Goal: Task Accomplishment & Management: Complete application form

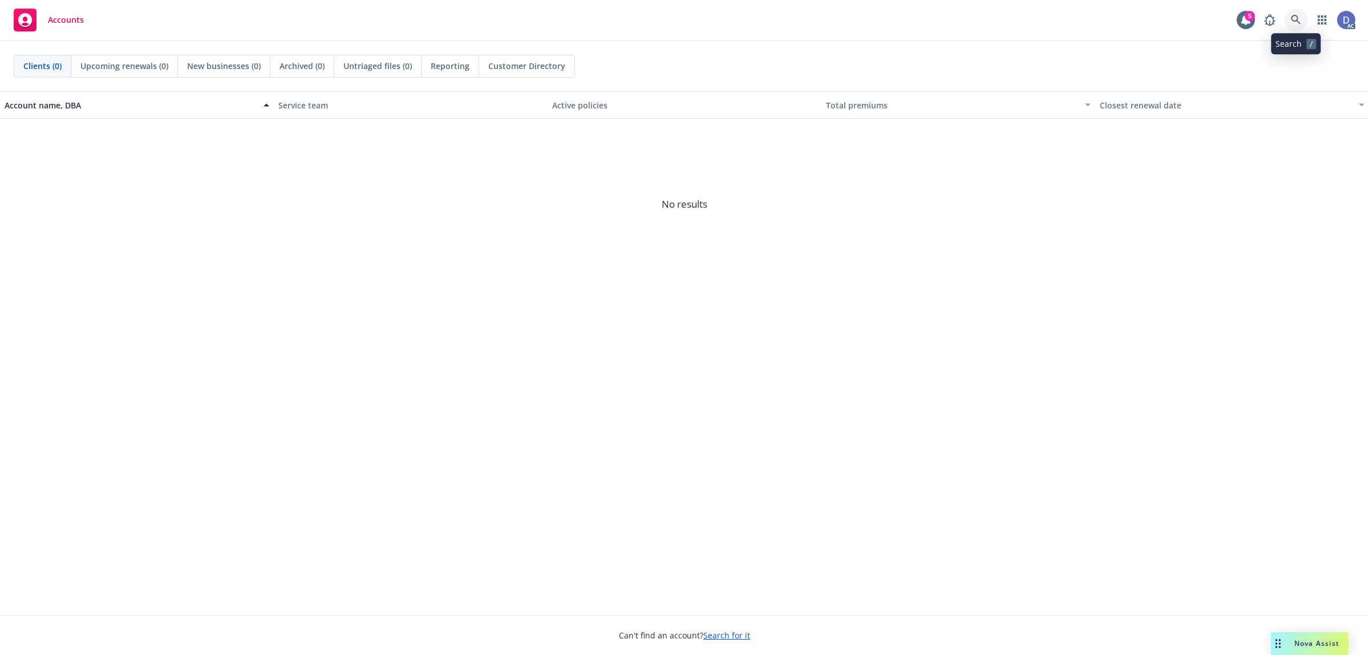
click at [1296, 29] on link at bounding box center [1296, 20] width 23 height 23
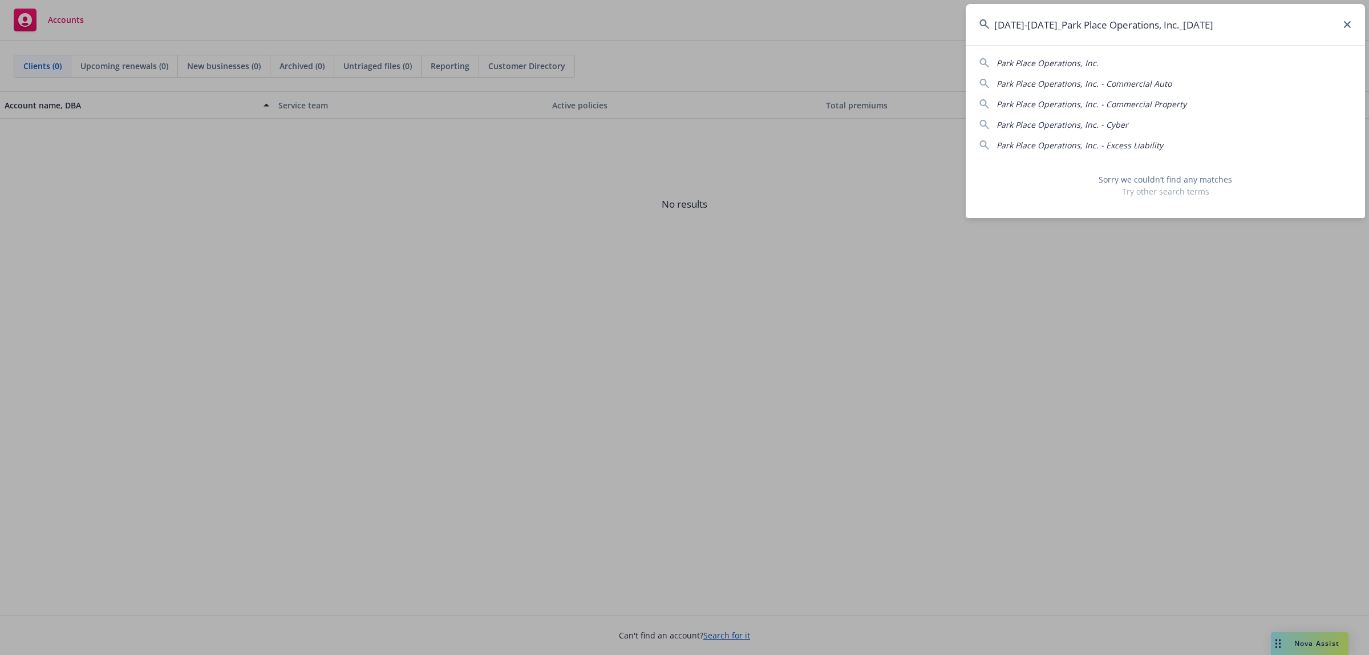
drag, startPoint x: 1224, startPoint y: 30, endPoint x: 1167, endPoint y: 30, distance: 56.5
click at [1167, 30] on input "[DATE]-[DATE]_Park Place Operations, Inc._[DATE]" at bounding box center [1165, 24] width 399 height 41
drag, startPoint x: 1046, startPoint y: 27, endPoint x: 993, endPoint y: 32, distance: 53.3
click at [993, 32] on input "2020-2024_Park Place Operations, Inc." at bounding box center [1165, 24] width 399 height 41
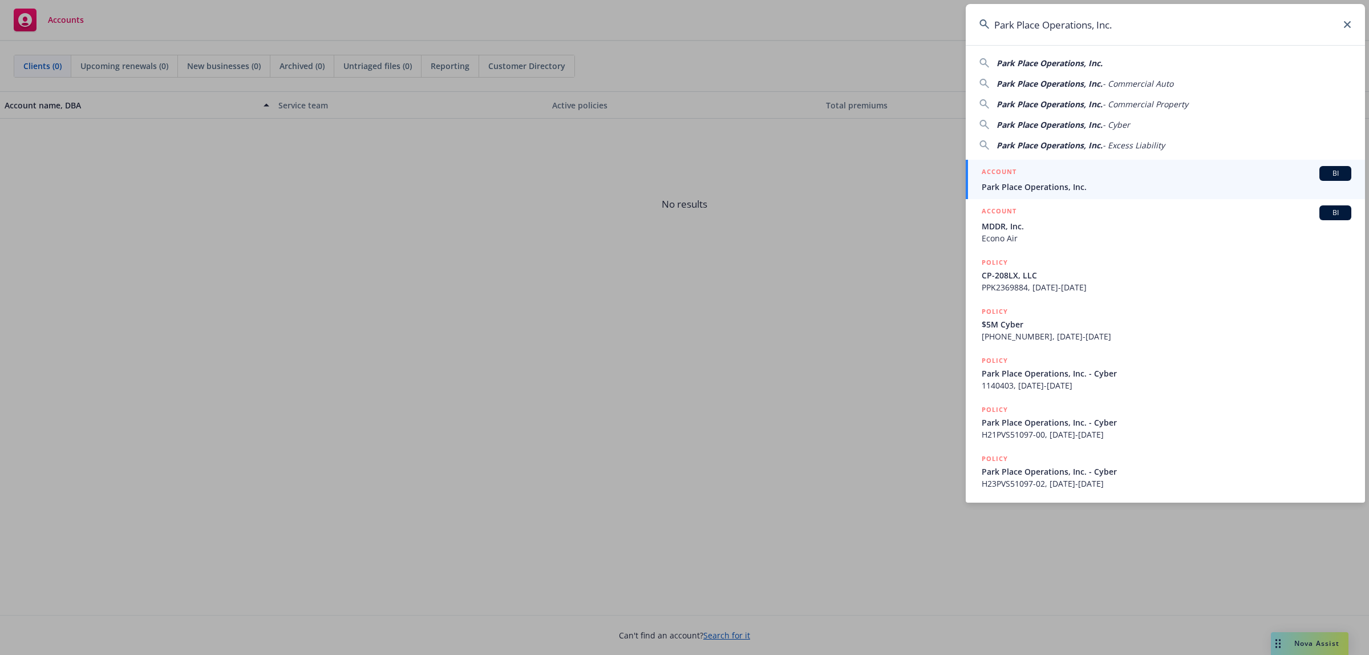
type input "Park Place Operations, Inc."
click at [1090, 180] on div "ACCOUNT BI" at bounding box center [1167, 173] width 370 height 15
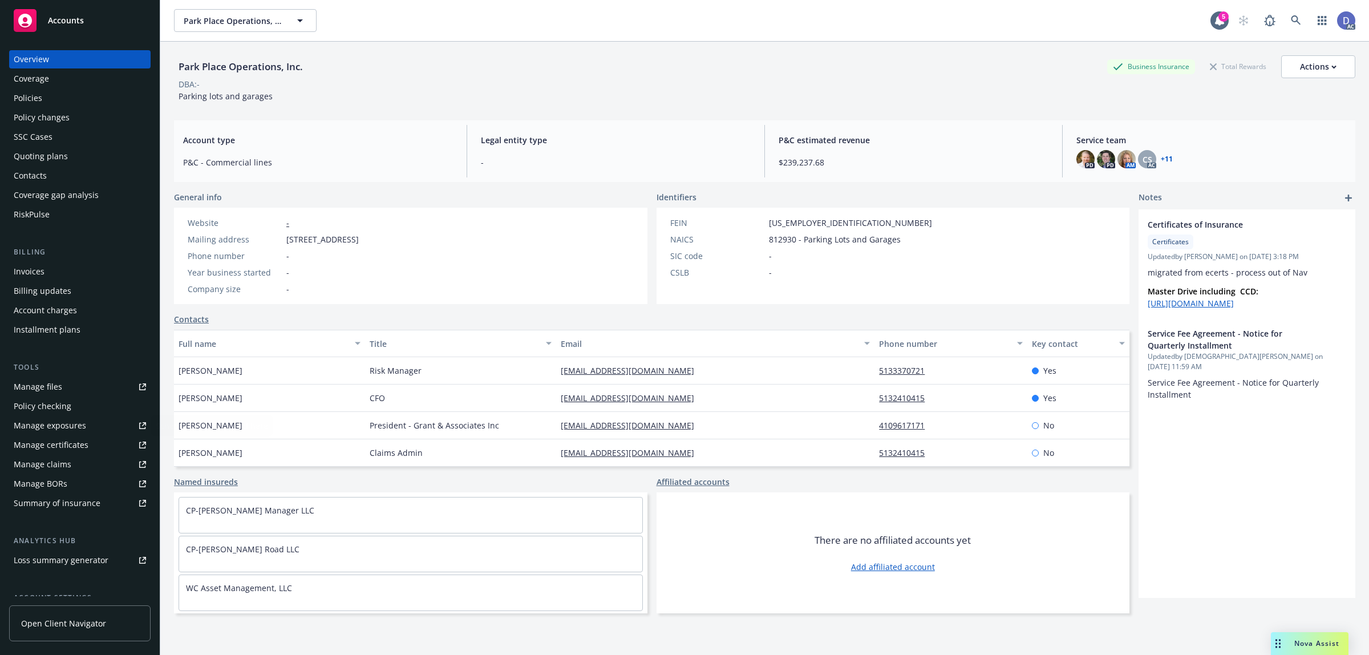
click at [72, 461] on link "Manage claims" at bounding box center [79, 464] width 141 height 18
click at [60, 378] on link "Manage files" at bounding box center [79, 387] width 141 height 18
click at [72, 468] on link "Manage claims" at bounding box center [79, 464] width 141 height 18
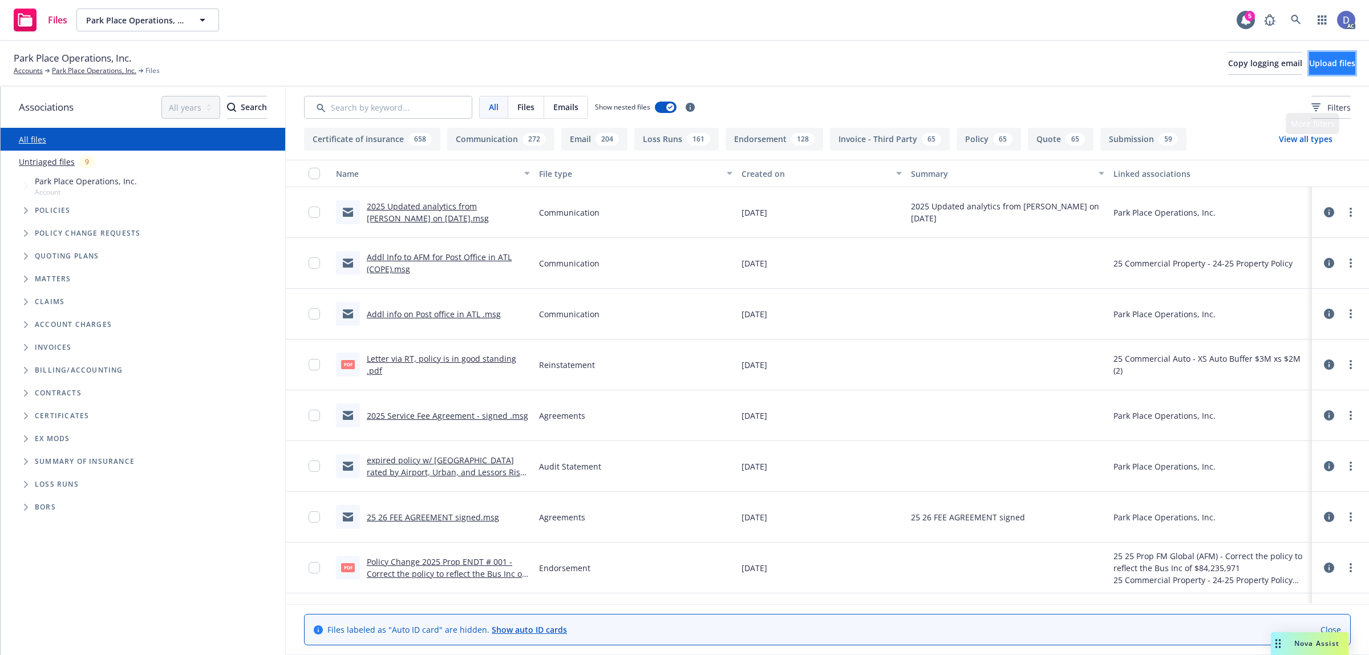
click at [1309, 62] on span "Upload files" at bounding box center [1332, 63] width 46 height 11
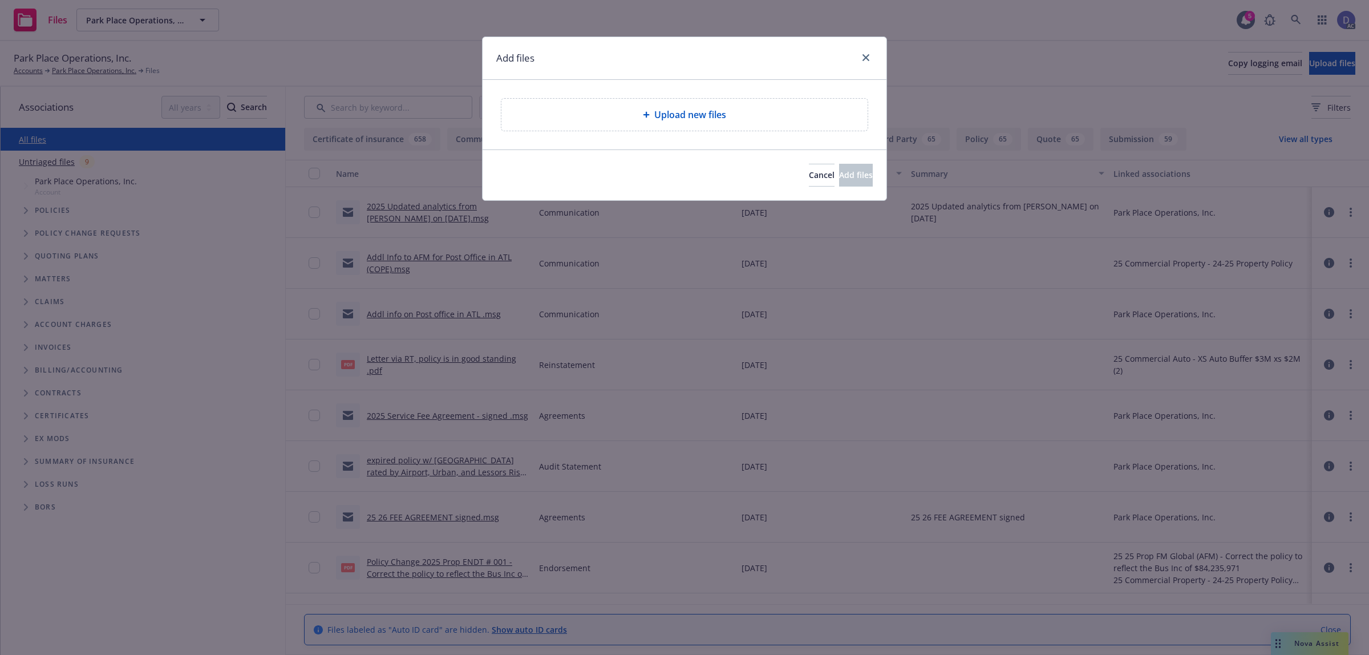
click at [681, 110] on span "Upload new files" at bounding box center [690, 115] width 72 height 14
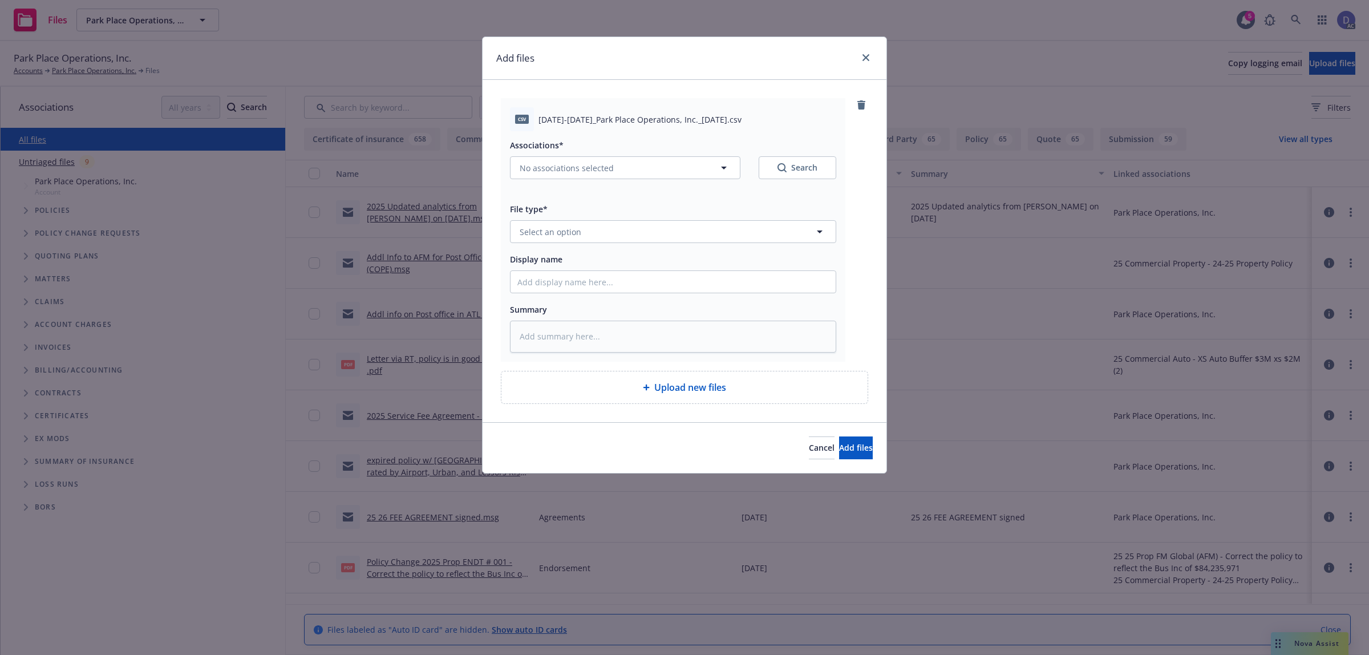
click at [768, 266] on div "Display name" at bounding box center [673, 272] width 326 height 41
click at [759, 274] on input "Display name" at bounding box center [673, 282] width 325 height 22
paste input "2020-2024_Park Place Operations, Inc._4-16-2025"
type input "2020-2024_Park Place Operations, Inc._4-16-2025"
type textarea "x"
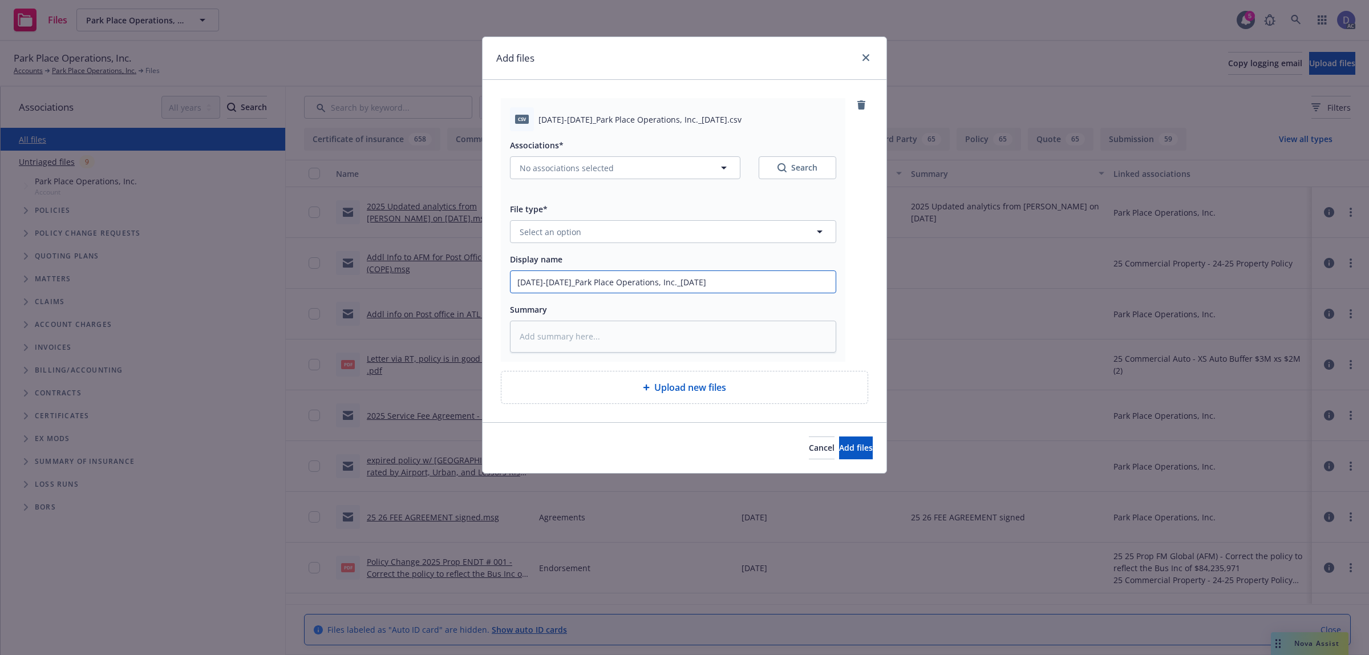
type input "2020-2024_Park Place Operations, Inc._4-16-2025"
click at [787, 234] on button "Select an option" at bounding box center [673, 231] width 326 height 23
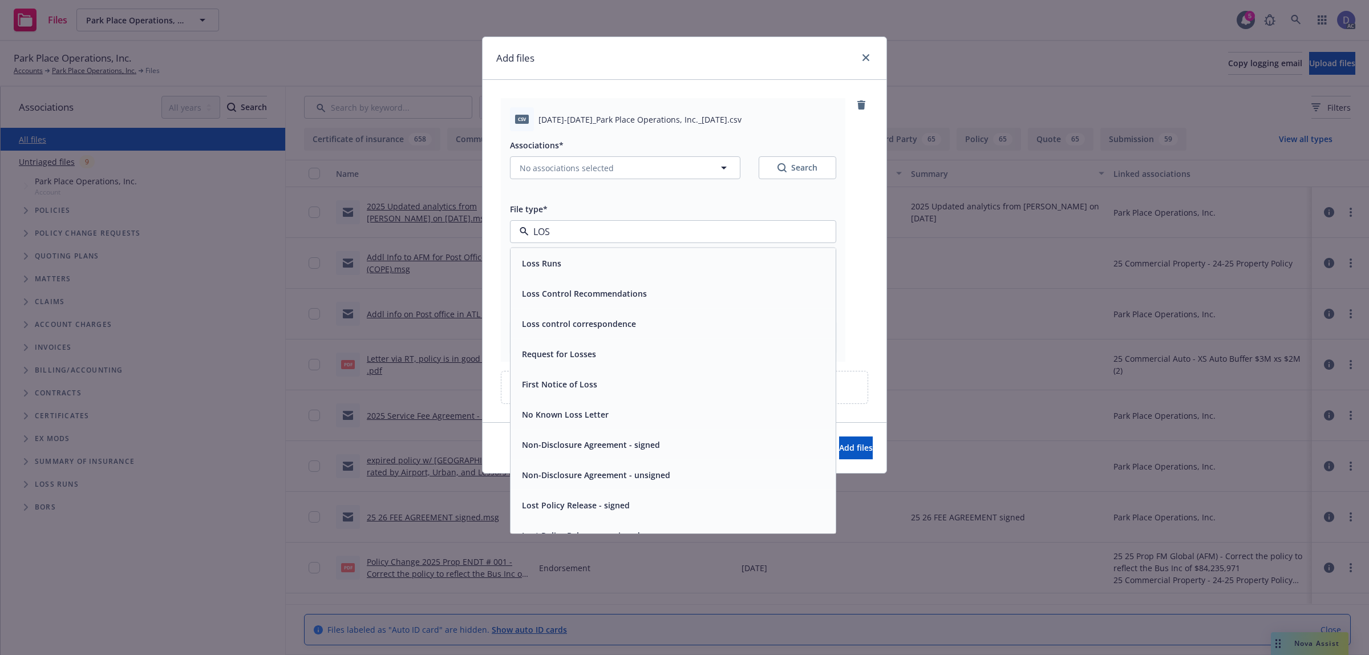
type input "LOSS"
click at [672, 264] on div "Loss Runs" at bounding box center [673, 263] width 312 height 17
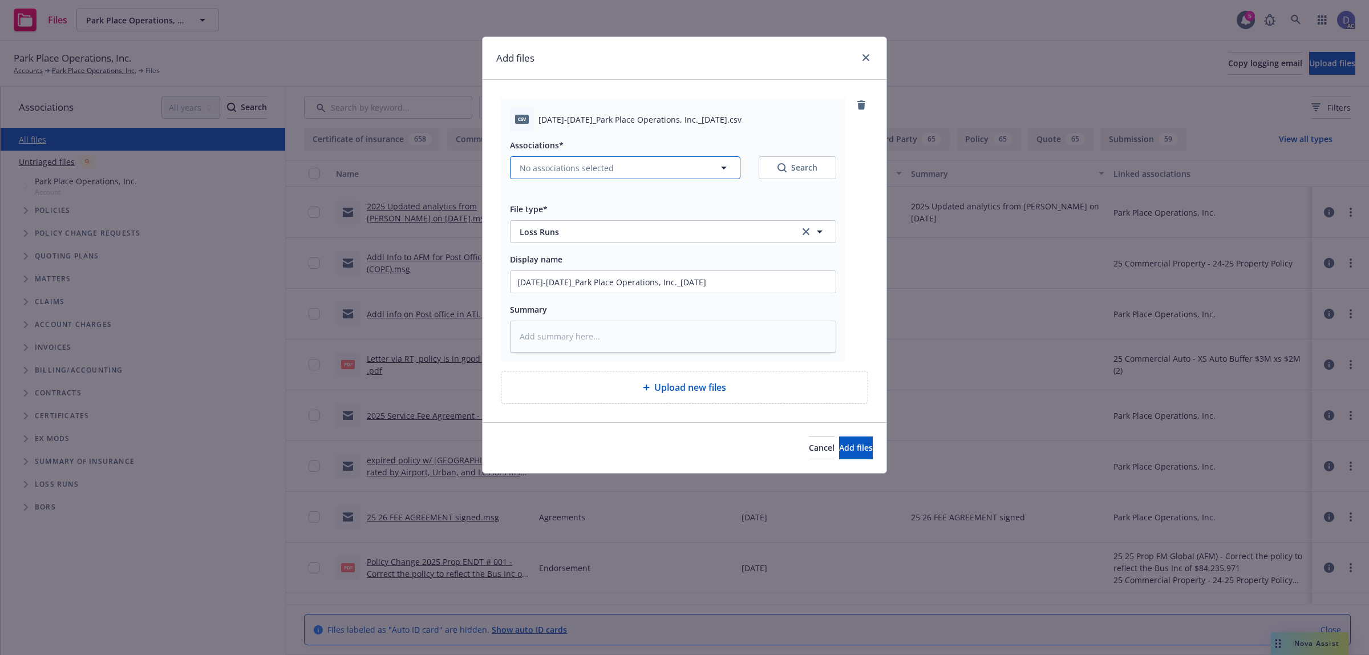
click at [636, 158] on button "No associations selected" at bounding box center [625, 167] width 230 height 23
type textarea "x"
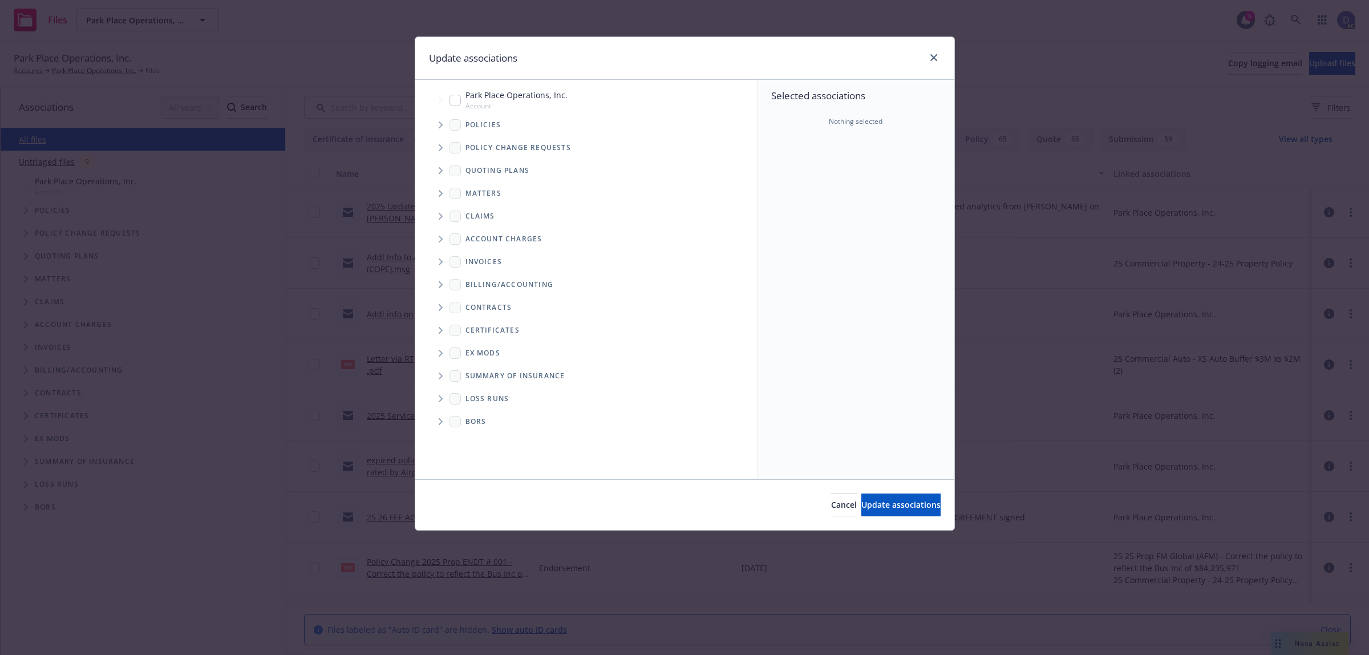
click at [443, 127] on icon "Tree Example" at bounding box center [441, 125] width 5 height 7
click at [816, 160] on div "Selected associations Nothing selected" at bounding box center [856, 279] width 197 height 399
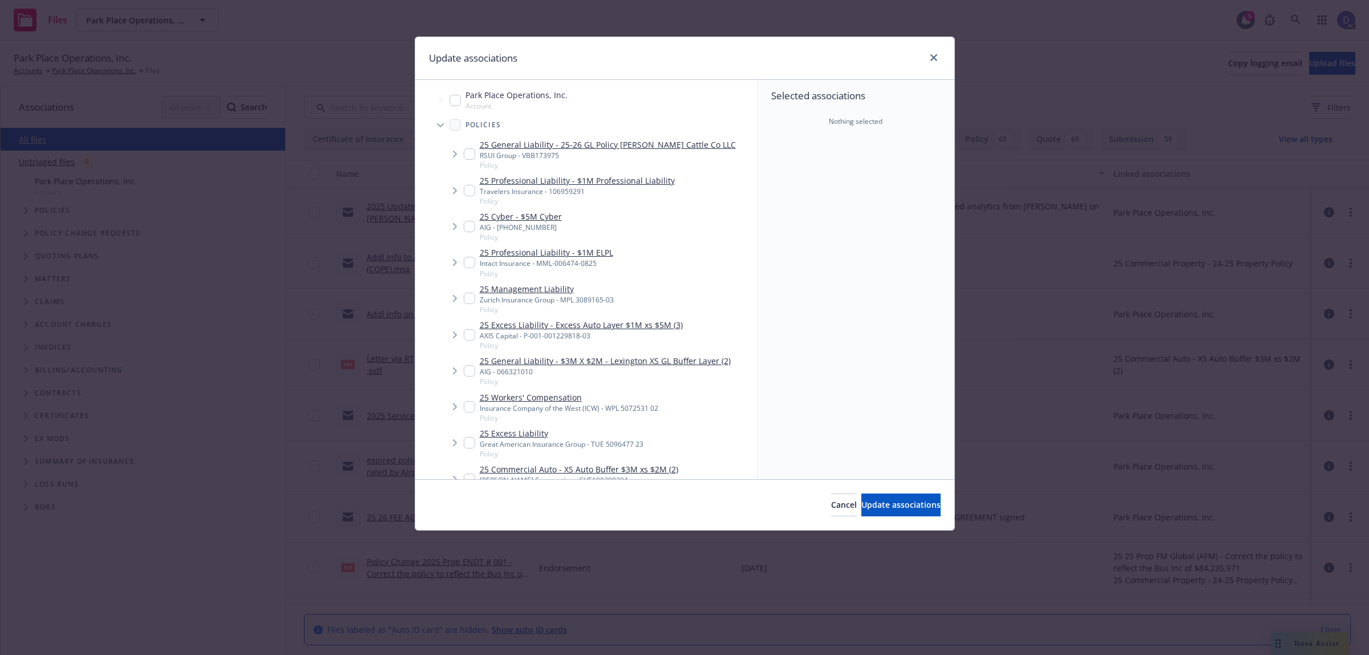
scroll to position [1678, 0]
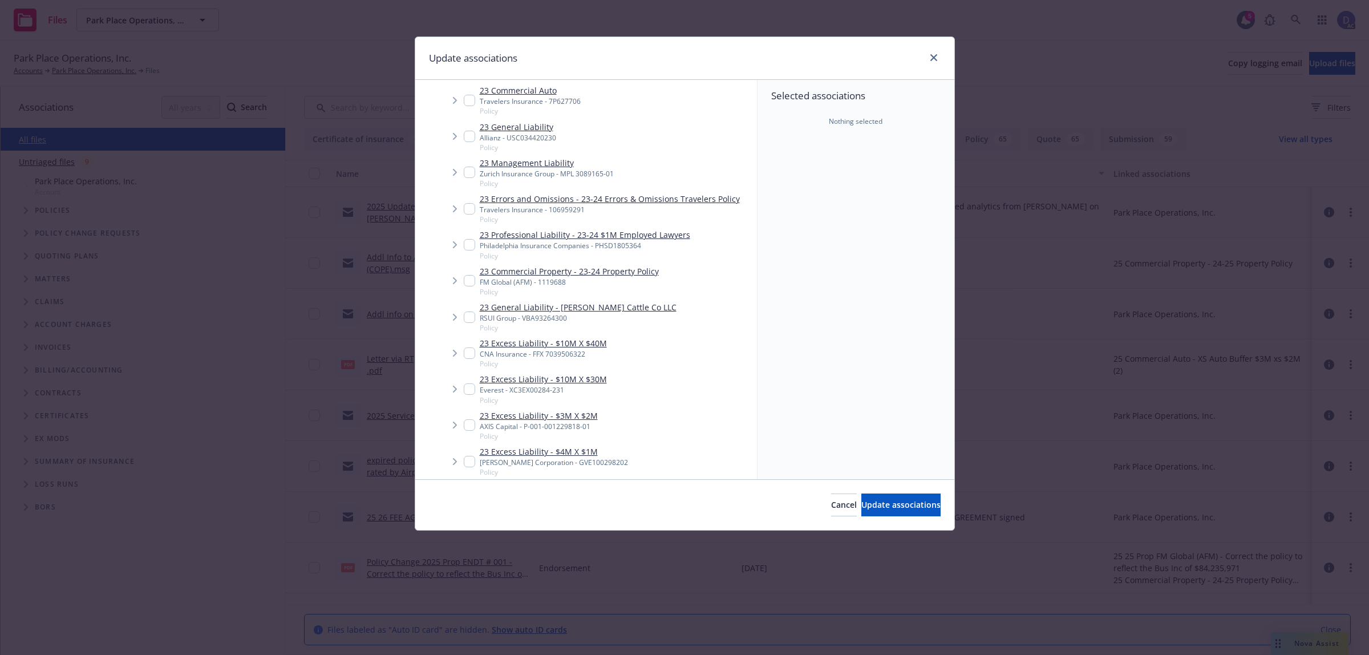
click at [466, 280] on input "Tree Example" at bounding box center [469, 280] width 11 height 11
checkbox input "true"
click at [902, 502] on span "Update associations" at bounding box center [900, 504] width 79 height 11
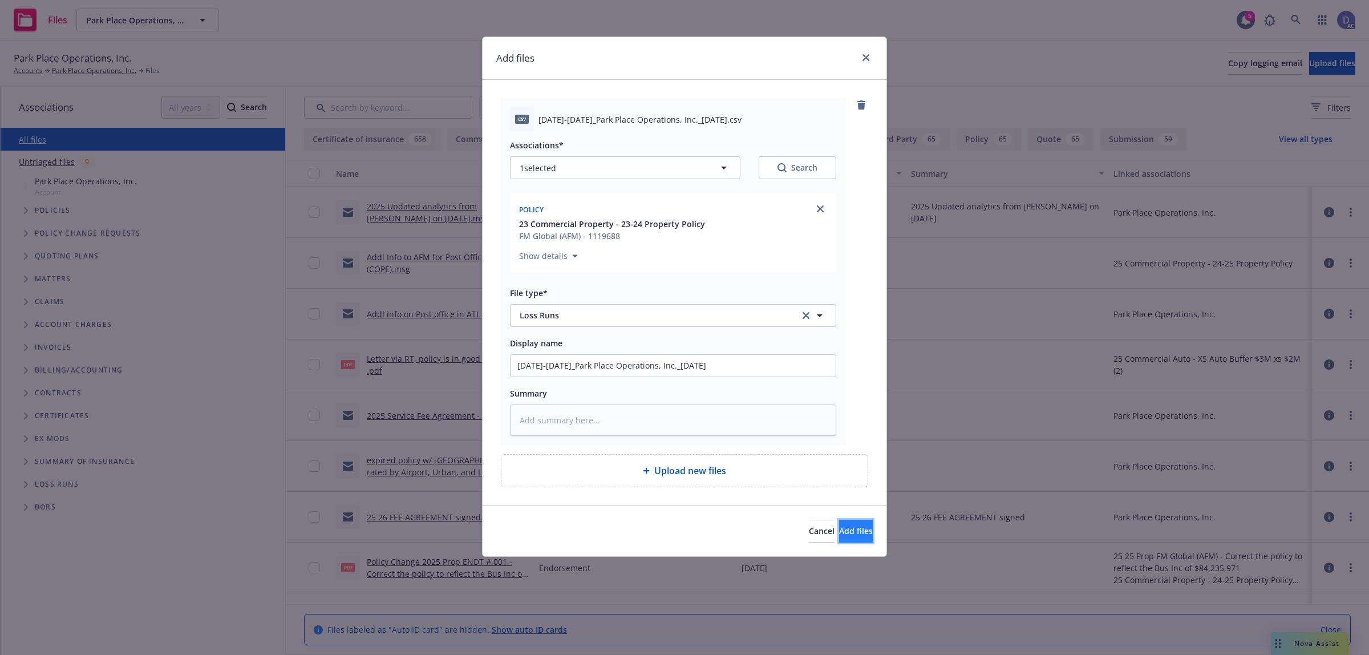
click at [839, 533] on span "Add files" at bounding box center [856, 530] width 34 height 11
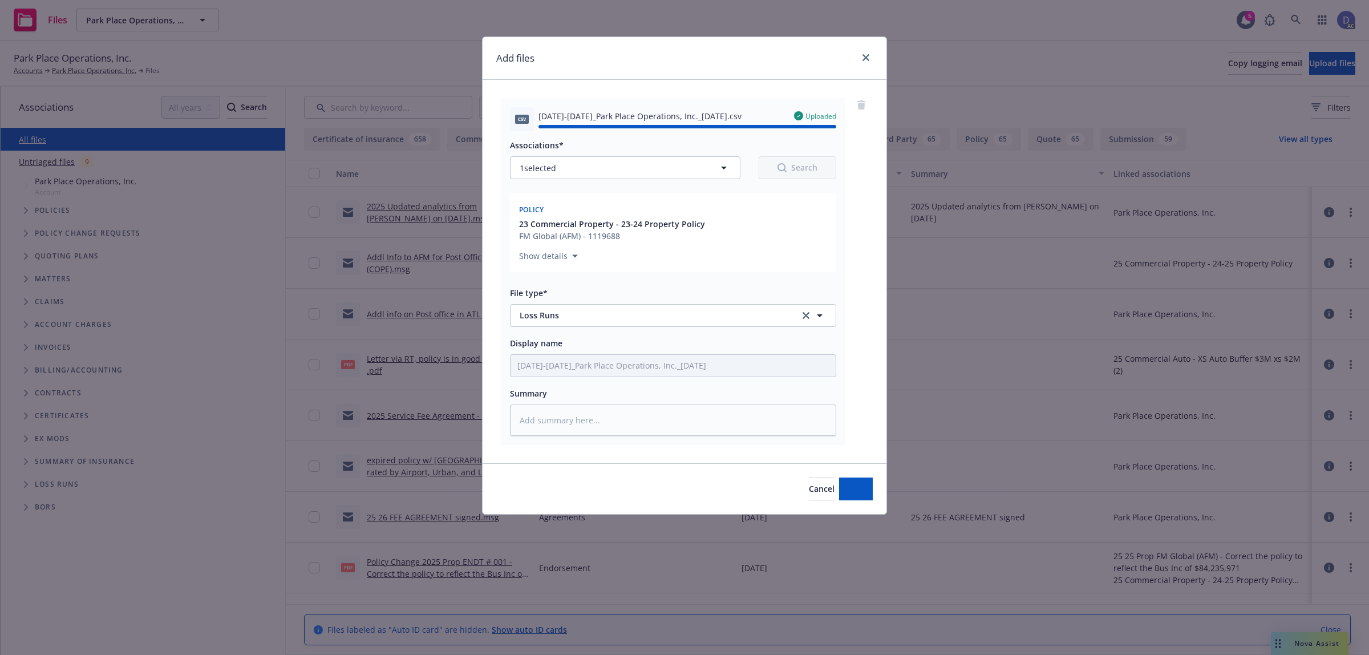
type textarea "x"
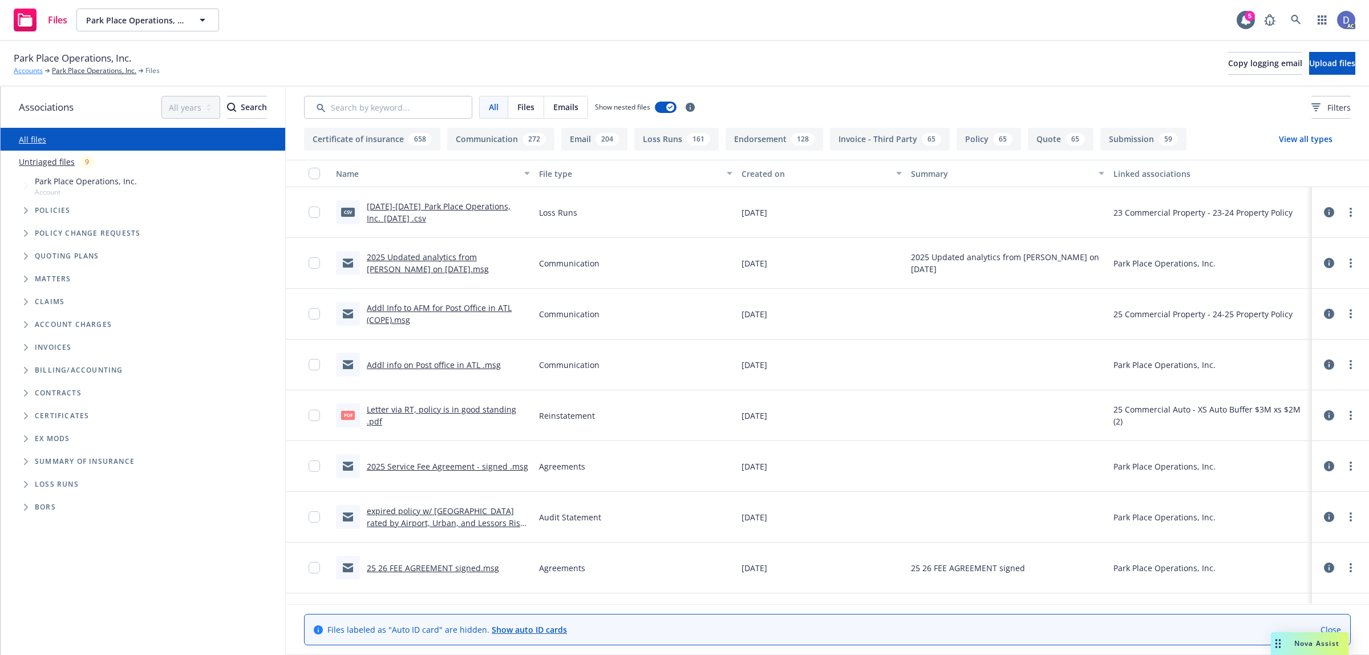
click at [33, 71] on link "Accounts" at bounding box center [28, 71] width 29 height 10
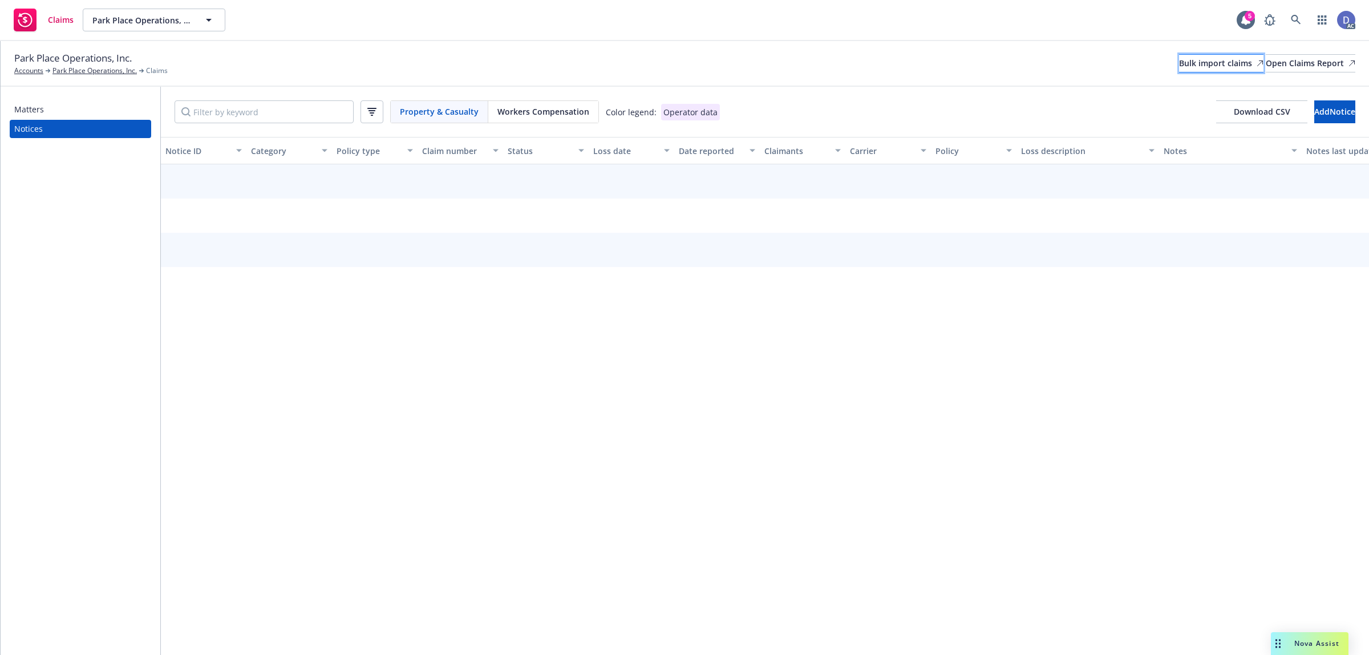
click at [1179, 67] on div "Bulk import claims" at bounding box center [1221, 63] width 84 height 17
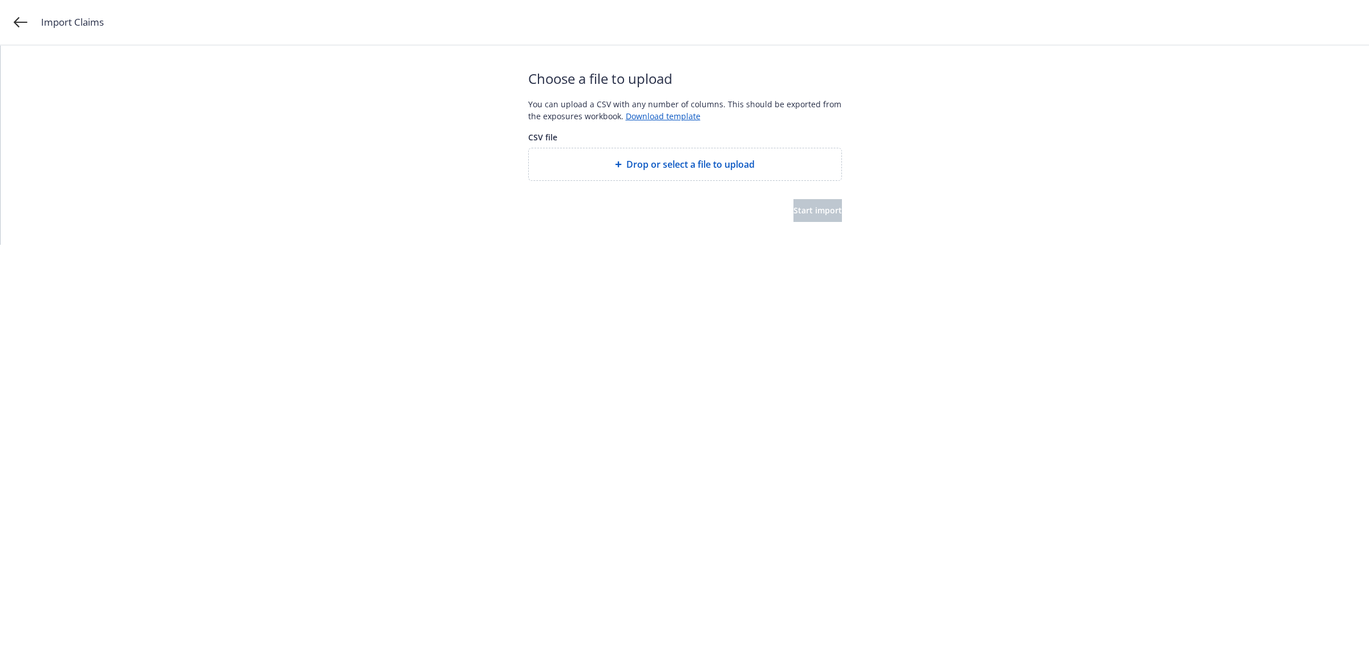
click at [689, 155] on div "Drop or select a file to upload" at bounding box center [685, 164] width 313 height 32
click at [826, 208] on button "Start import" at bounding box center [818, 210] width 48 height 23
click at [794, 210] on span "Start import" at bounding box center [818, 210] width 48 height 11
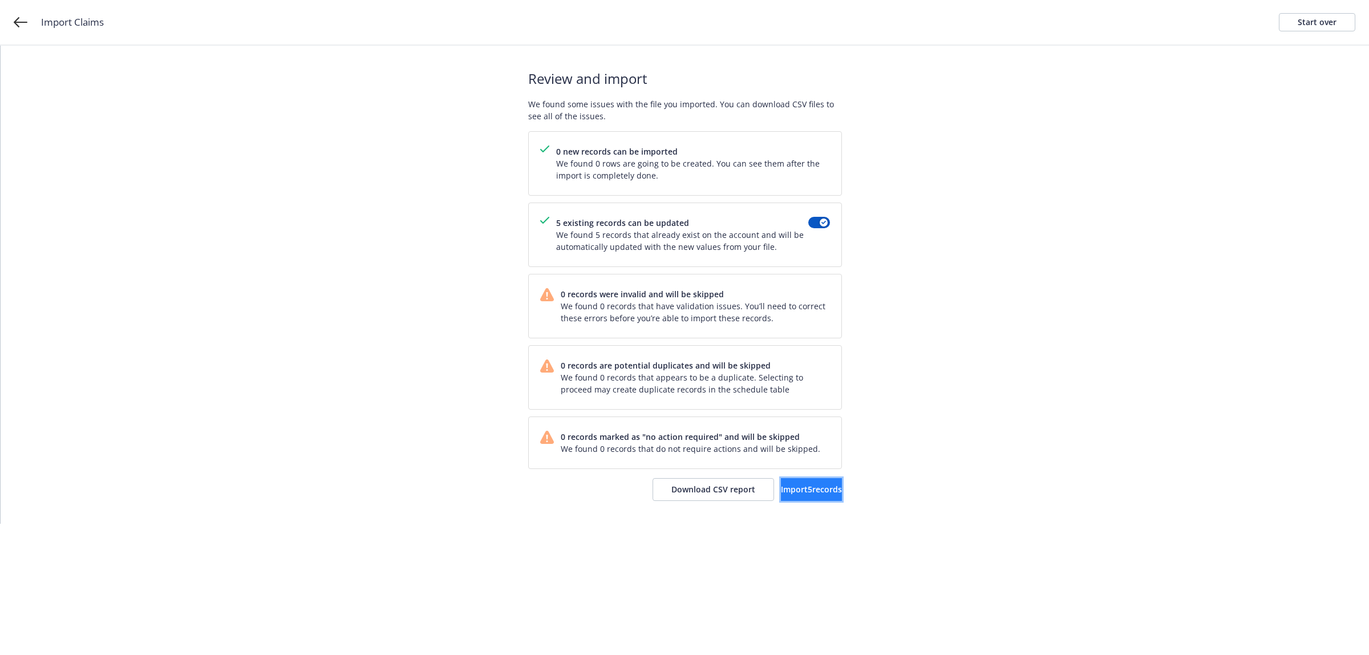
click at [804, 493] on span "Import 5 records" at bounding box center [811, 489] width 61 height 11
click at [792, 483] on link "View accounts" at bounding box center [796, 489] width 94 height 23
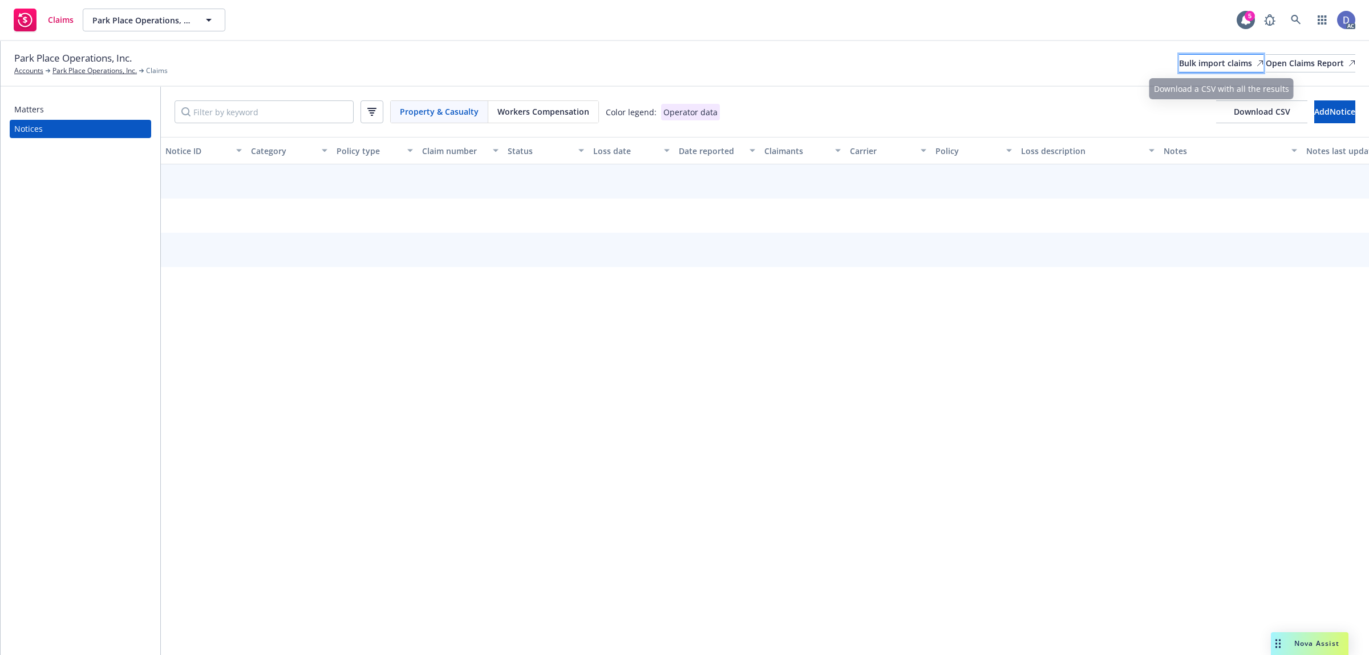
click at [1194, 60] on div "Bulk import claims" at bounding box center [1221, 63] width 84 height 17
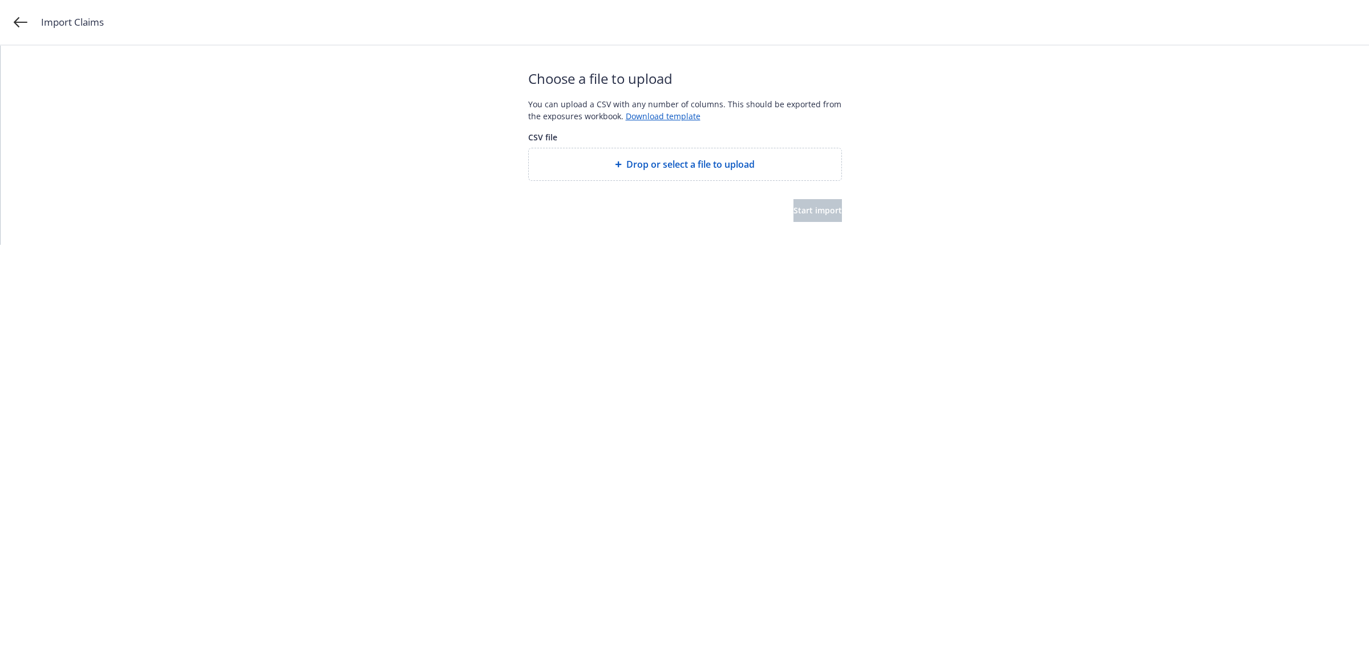
click at [693, 171] on span "Drop or select a file to upload" at bounding box center [690, 164] width 128 height 14
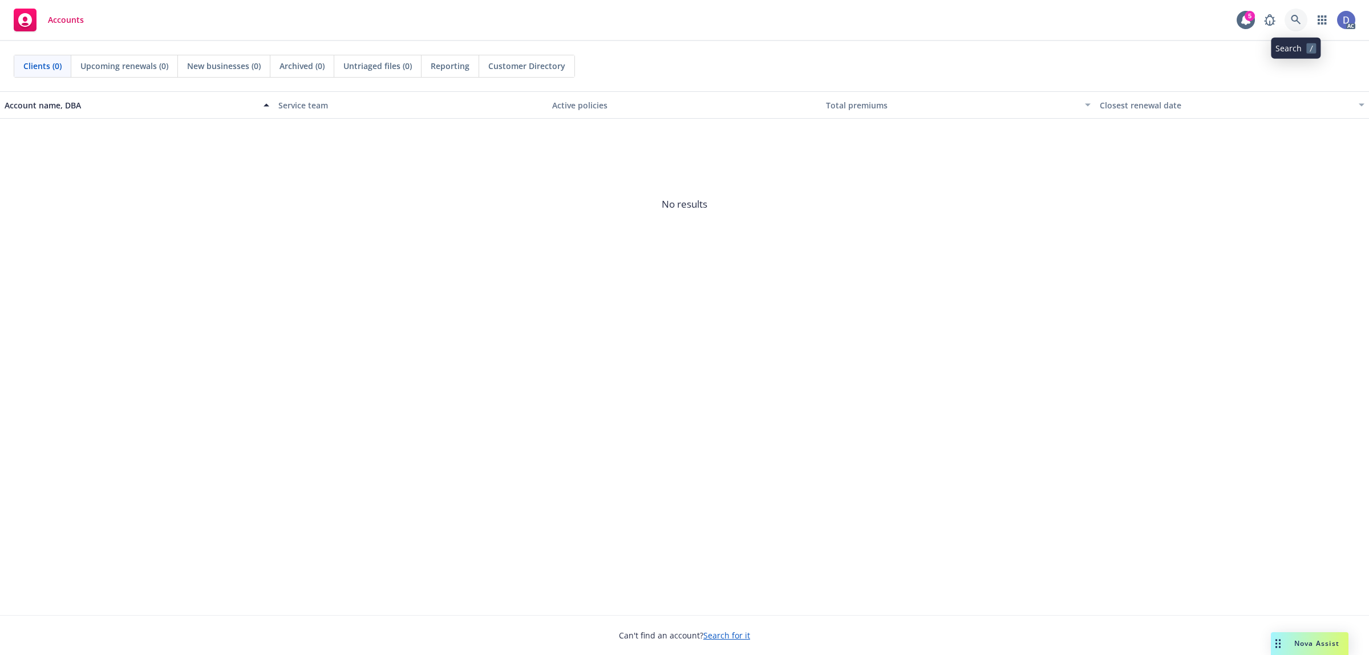
click at [1305, 16] on link at bounding box center [1296, 20] width 23 height 23
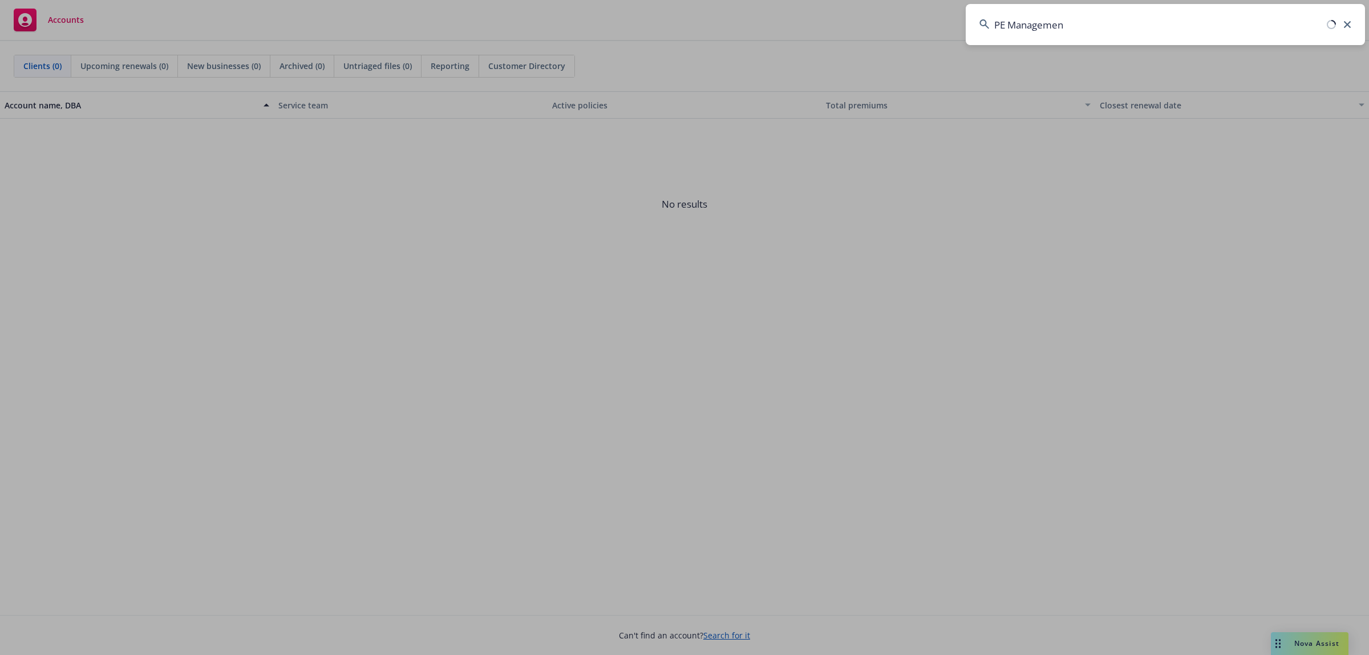
type input "PE Management"
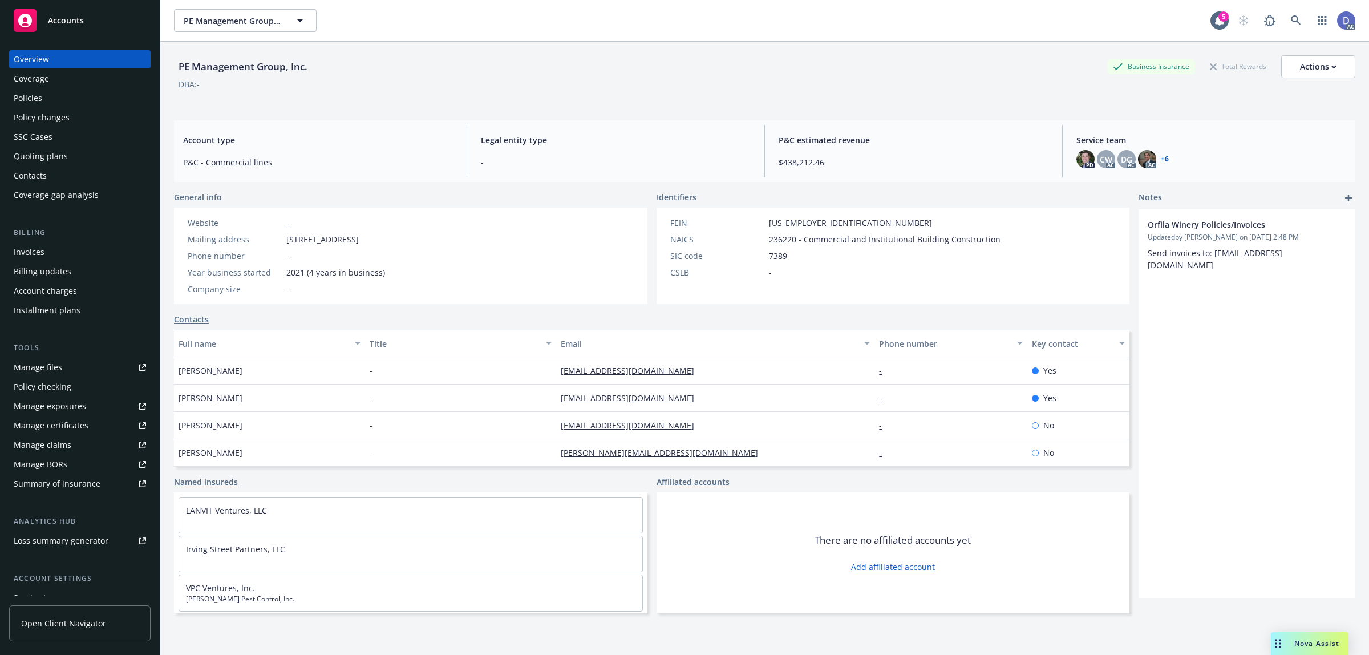
click at [60, 438] on div "Manage claims" at bounding box center [43, 445] width 58 height 18
click at [63, 371] on link "Manage files" at bounding box center [79, 367] width 141 height 18
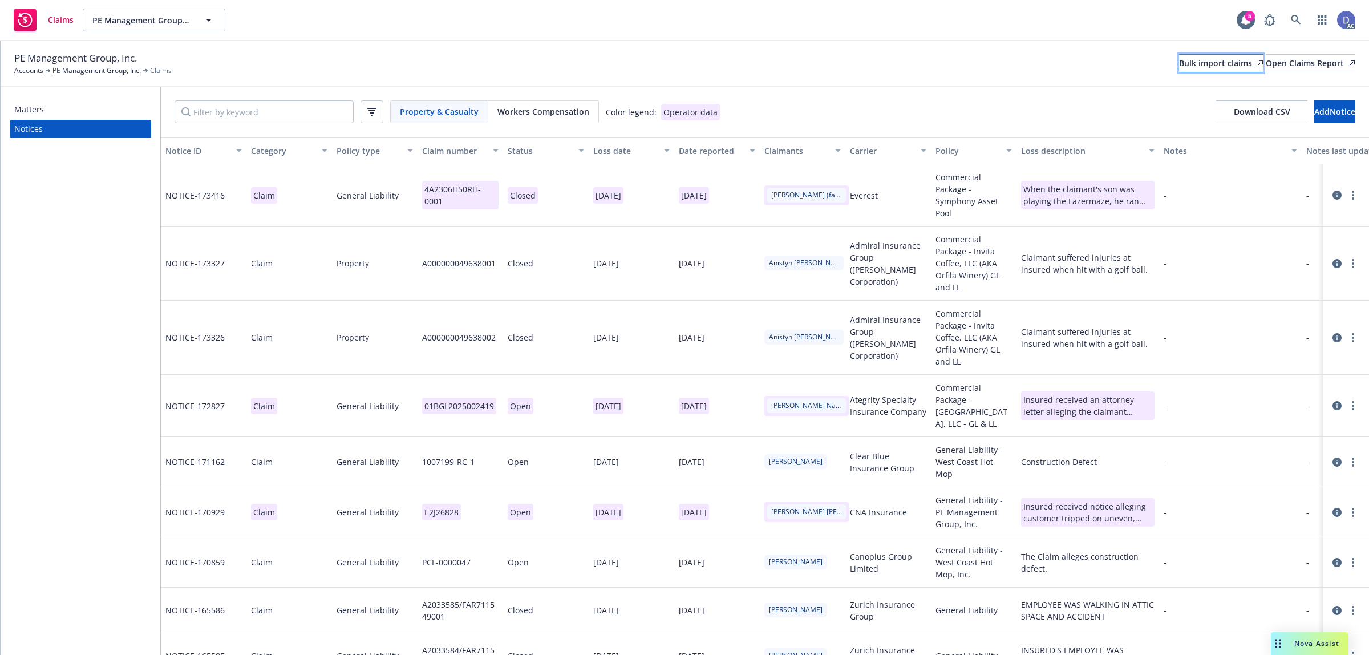
click at [1186, 70] on div "Bulk import claims" at bounding box center [1221, 63] width 84 height 17
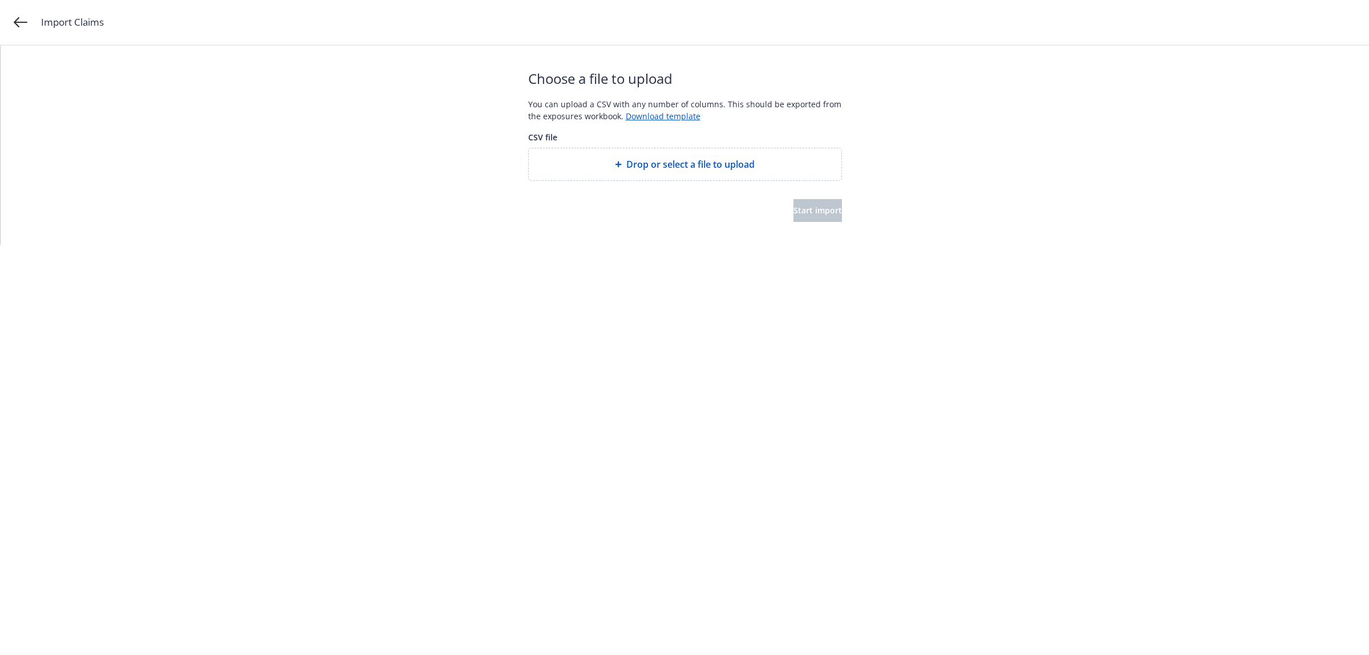
click at [686, 156] on div "Drop or select a file to upload" at bounding box center [685, 164] width 313 height 32
click at [795, 212] on span "Start import" at bounding box center [818, 210] width 48 height 11
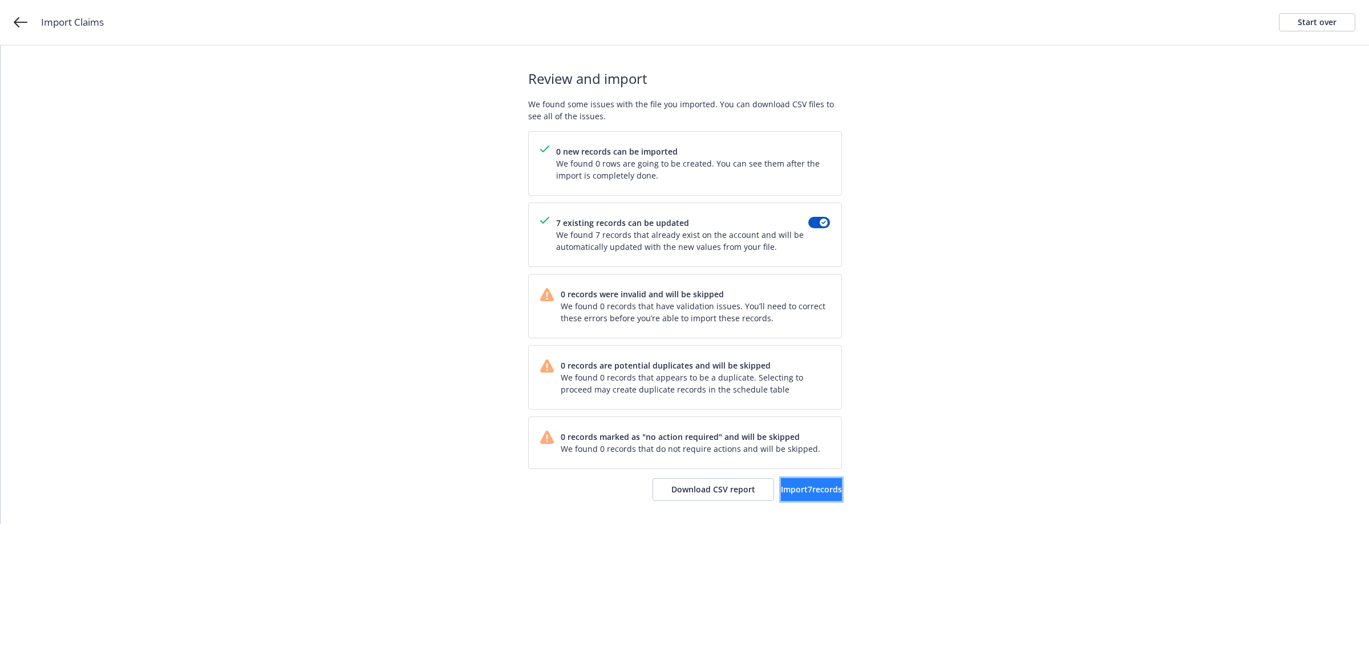
click at [811, 501] on button "Import 7 records" at bounding box center [811, 489] width 61 height 23
click at [791, 487] on span "View accounts" at bounding box center [795, 489] width 56 height 11
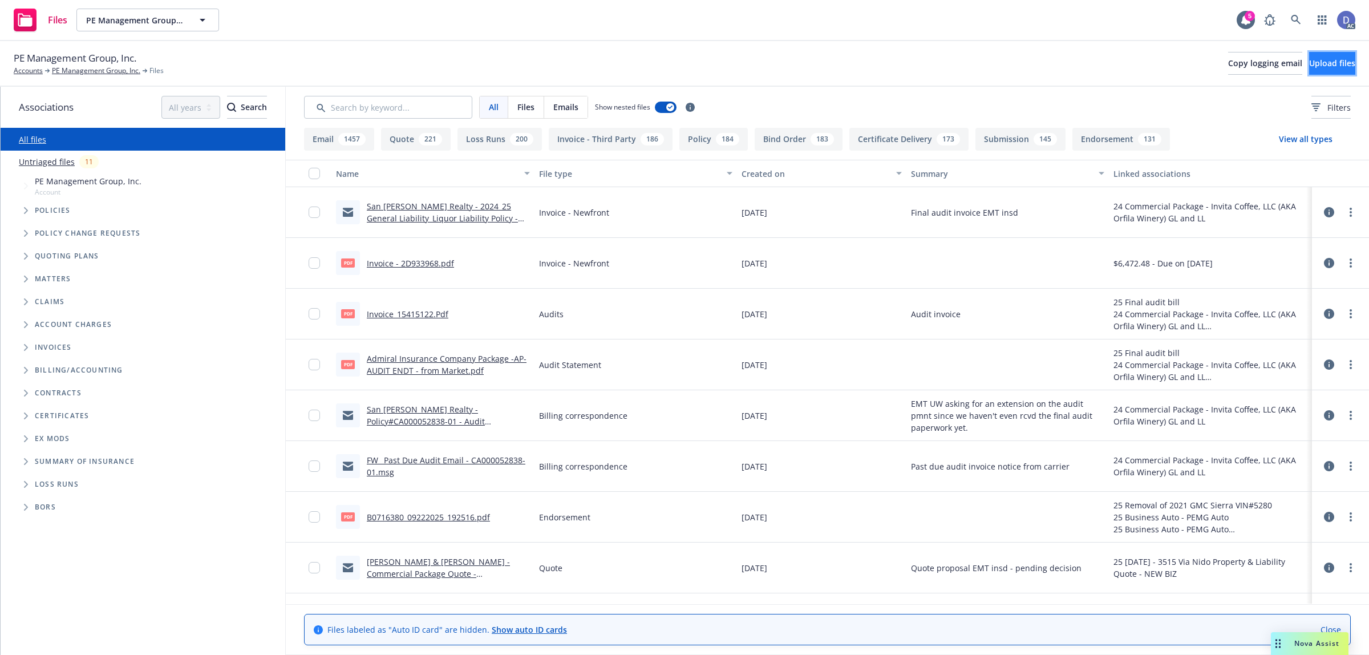
click at [1314, 70] on button "Upload files" at bounding box center [1332, 63] width 46 height 23
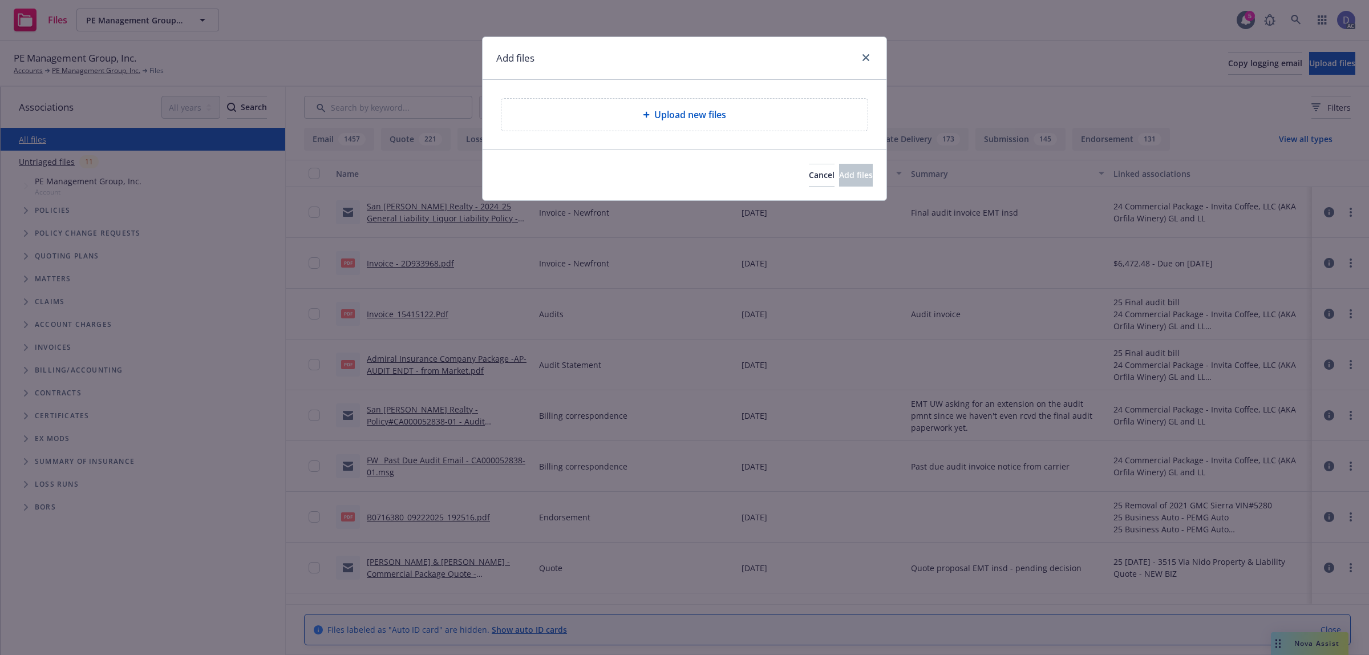
click at [732, 128] on div "Upload new files" at bounding box center [684, 115] width 366 height 32
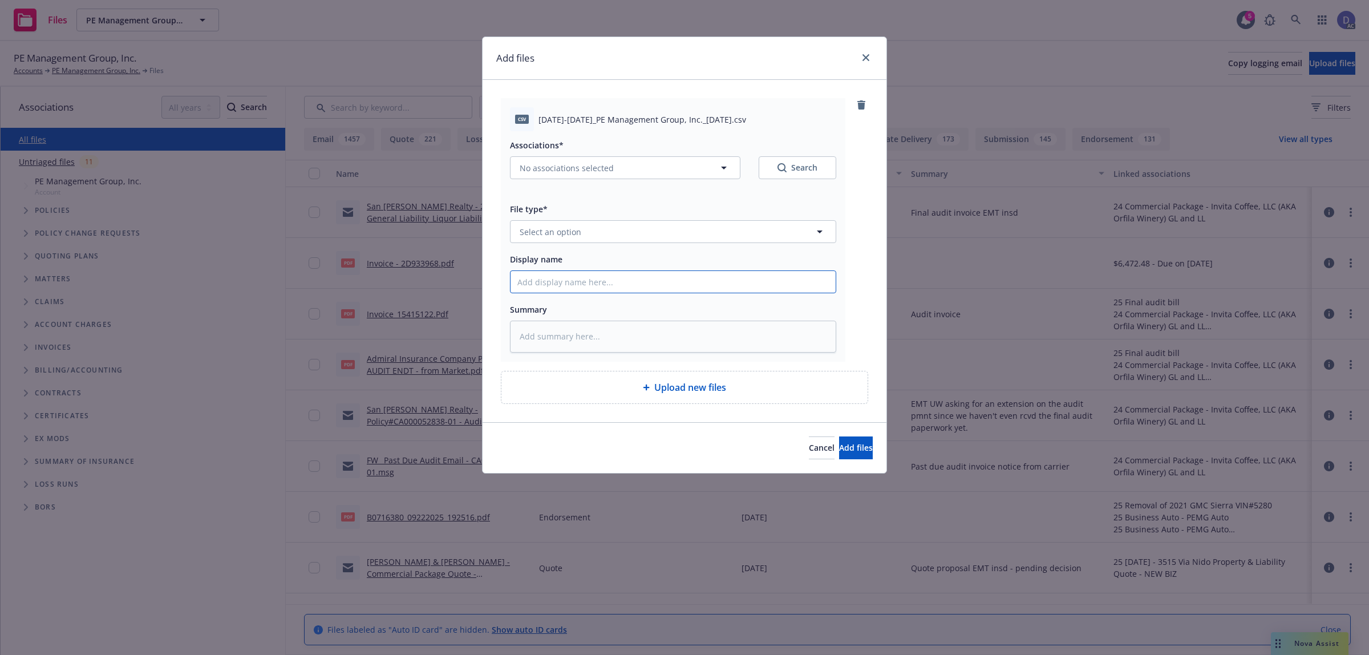
click at [780, 284] on input "Display name" at bounding box center [673, 282] width 325 height 22
click at [659, 284] on input "Display name" at bounding box center [673, 282] width 325 height 22
paste input "2020-2025_PE Management Group, Inc._4-8-2025"
type input "2020-2025_PE Management Group, Inc._4-8-2025"
type textarea "x"
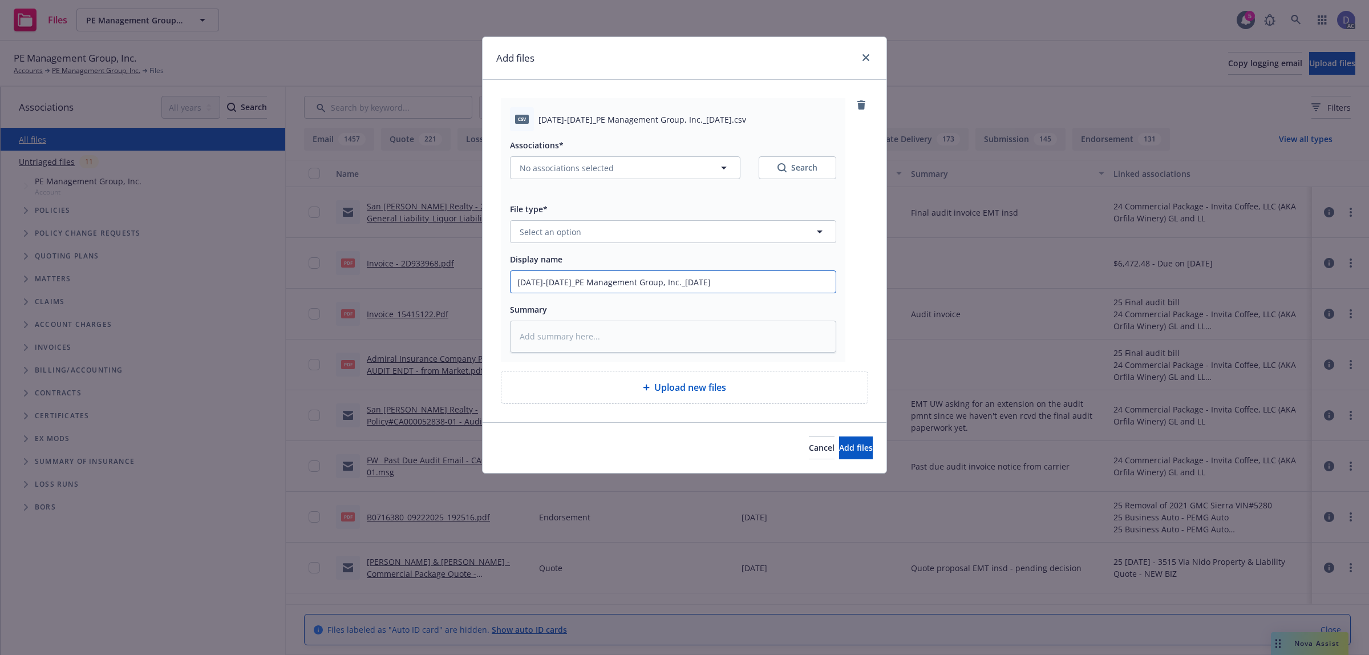
type input "2020-2025_PE Management Group, Inc._4-8-2025"
click at [669, 224] on button "Select an option" at bounding box center [673, 231] width 326 height 23
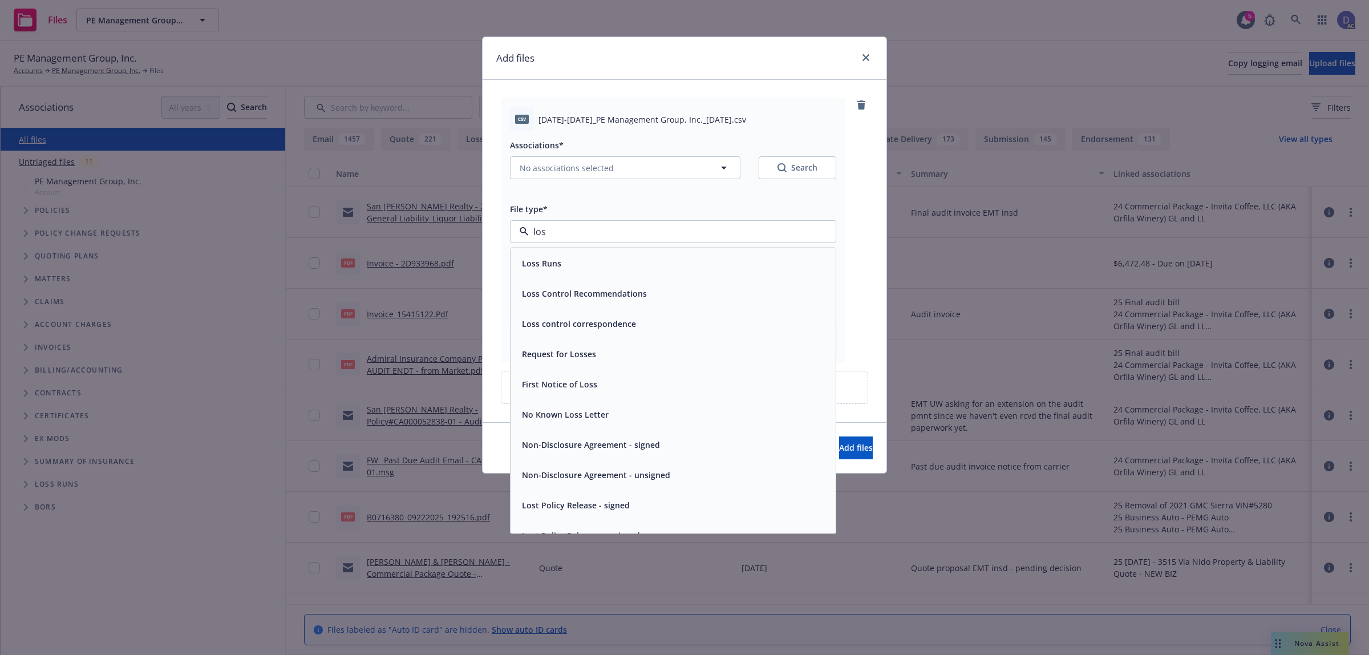
type input "loss"
click at [628, 252] on div "Loss Runs" at bounding box center [673, 263] width 325 height 30
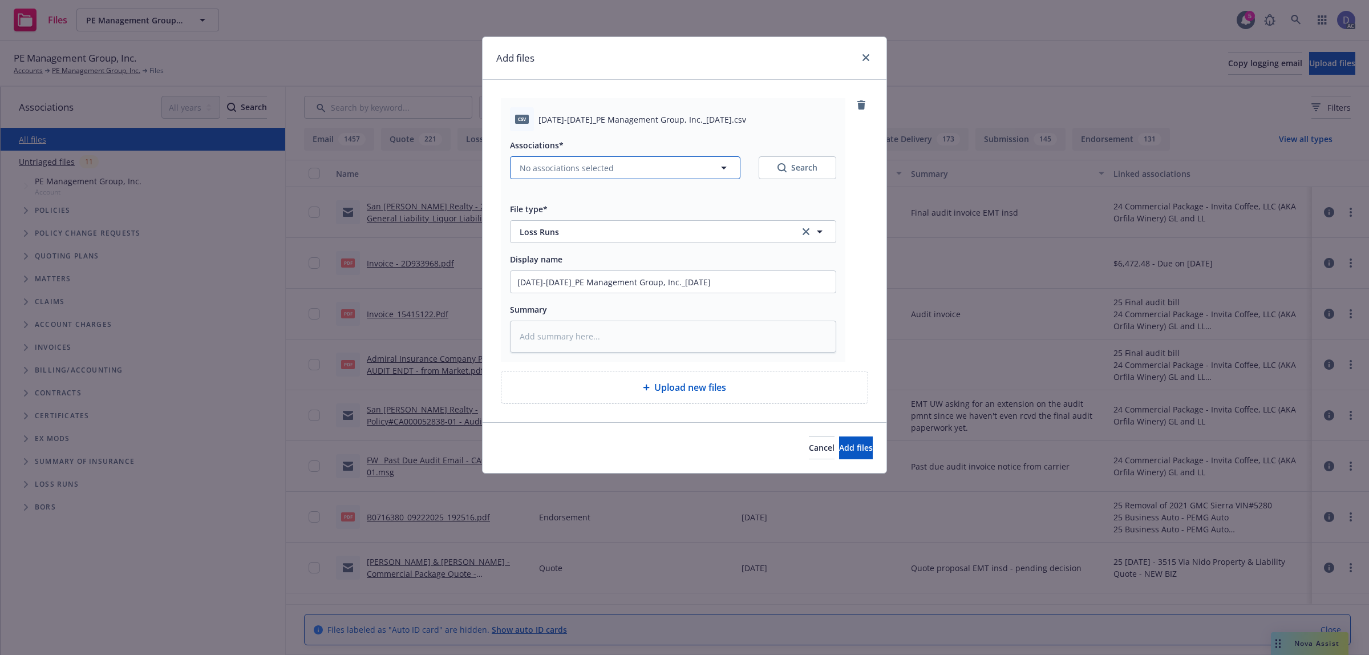
click at [628, 177] on button "No associations selected" at bounding box center [625, 167] width 230 height 23
type textarea "x"
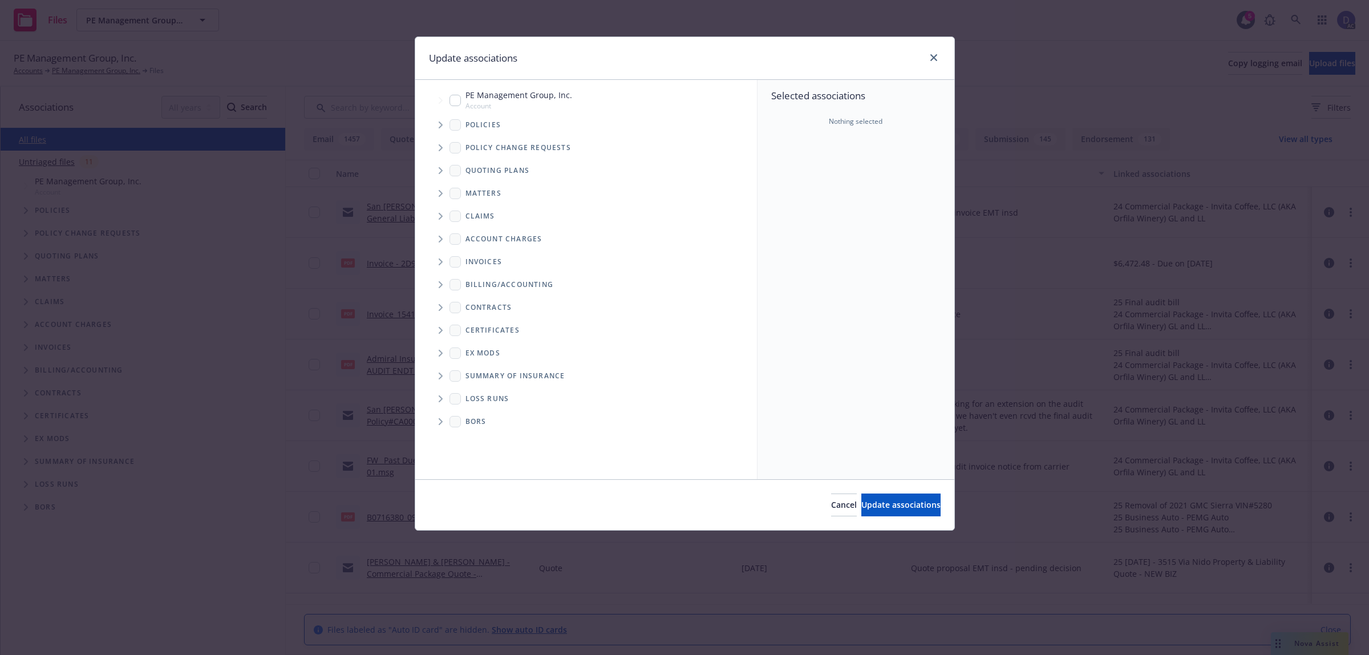
click at [436, 127] on span "Tree Example" at bounding box center [440, 125] width 18 height 18
click at [822, 167] on div "Selected associations Nothing selected" at bounding box center [856, 279] width 197 height 399
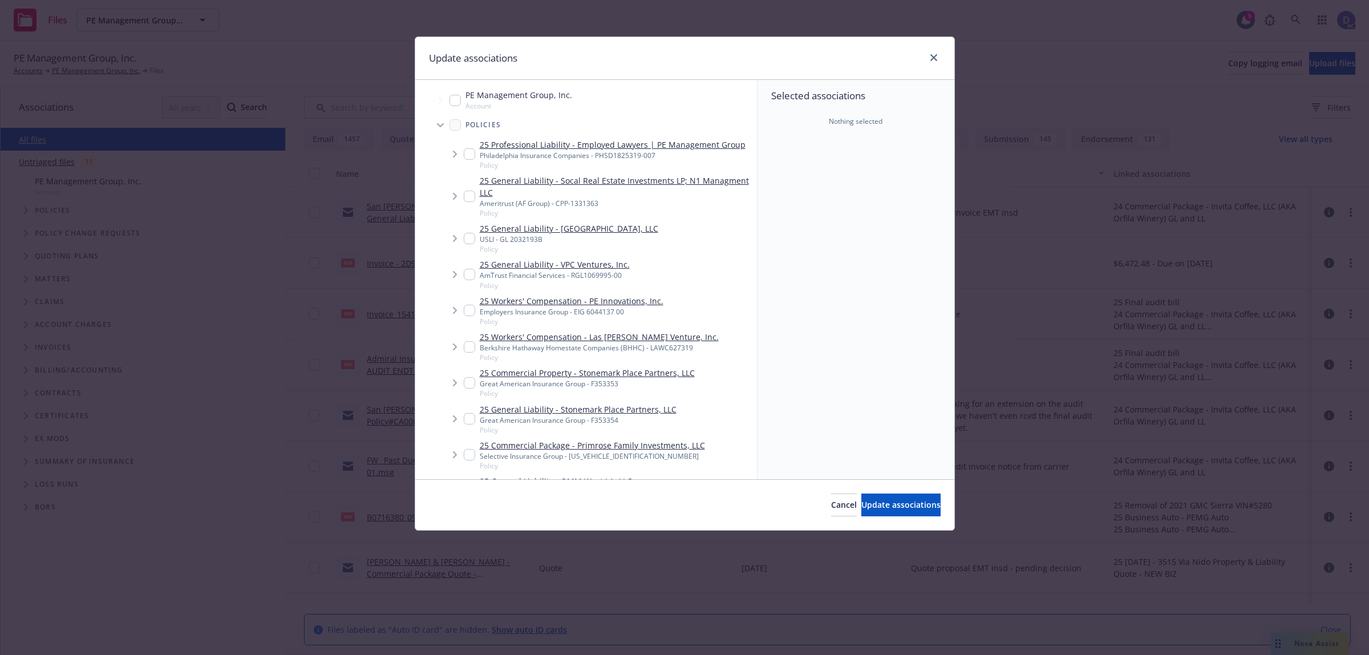
click at [822, 167] on div "Selected associations Nothing selected" at bounding box center [856, 279] width 197 height 399
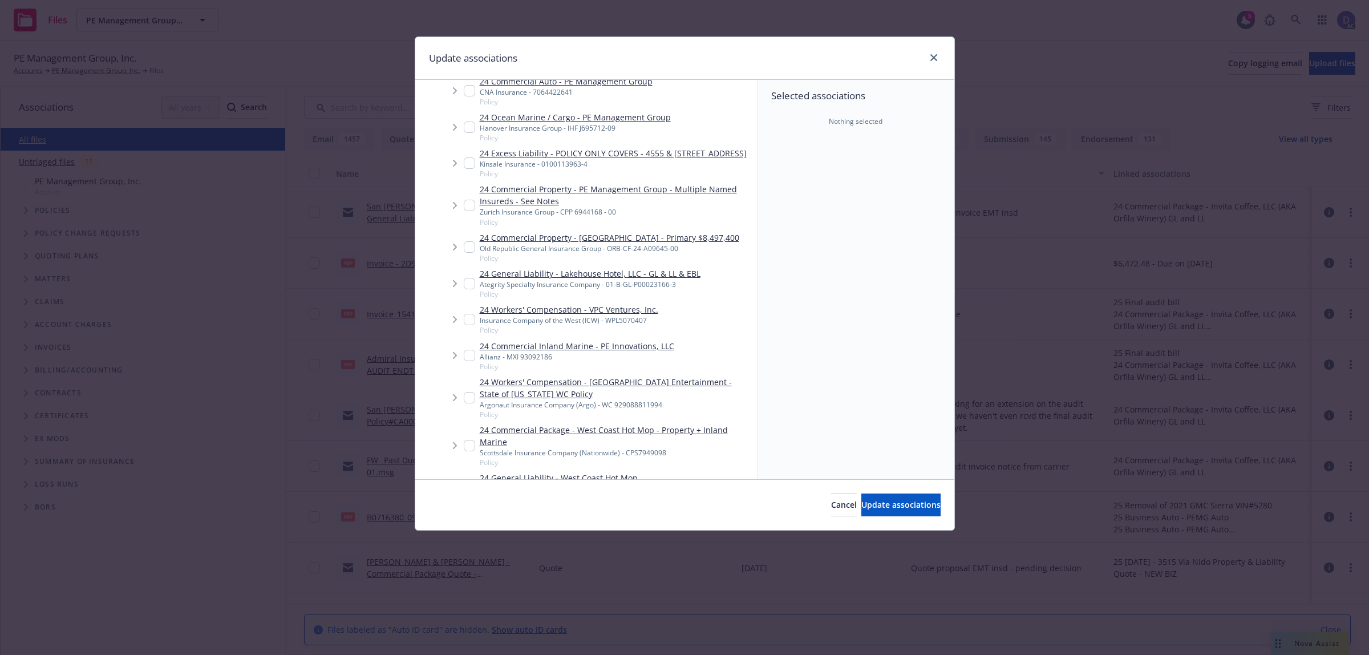
drag, startPoint x: 465, startPoint y: 283, endPoint x: 808, endPoint y: 428, distance: 372.8
click at [466, 281] on input "Tree Example" at bounding box center [469, 283] width 11 height 11
checkbox input "true"
click at [892, 507] on span "Update associations" at bounding box center [900, 504] width 79 height 11
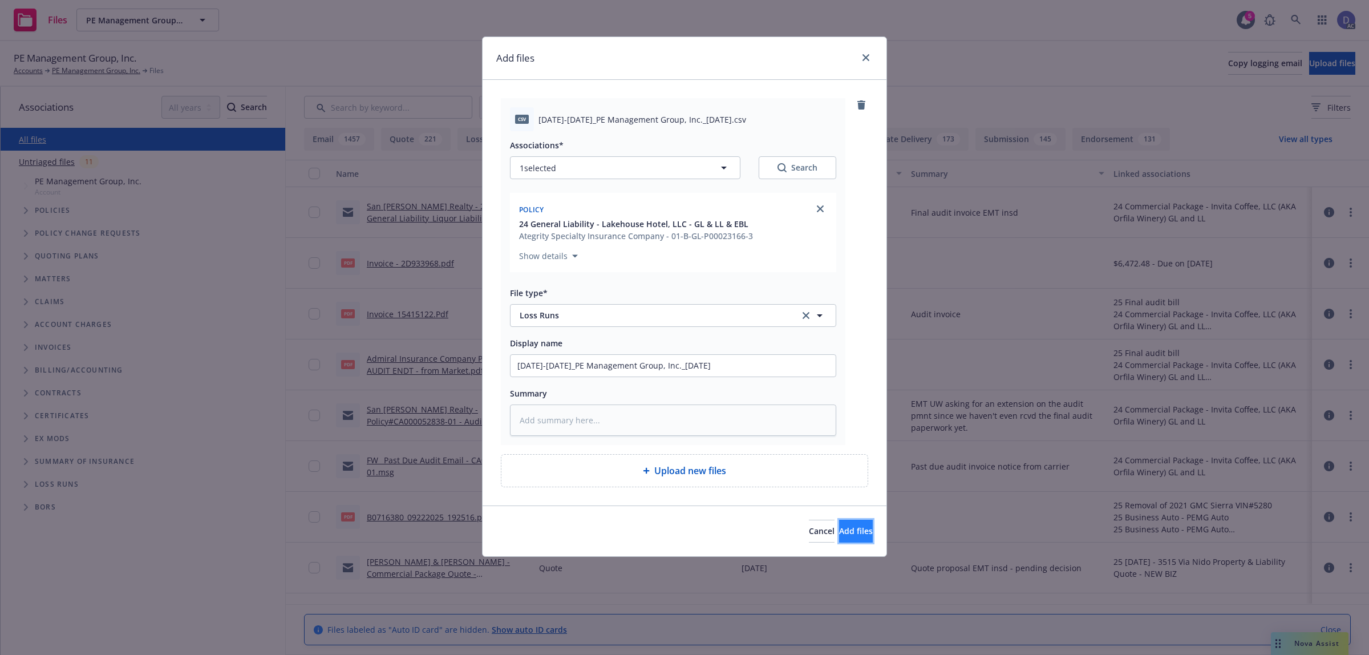
click at [839, 523] on button "Add files" at bounding box center [856, 531] width 34 height 23
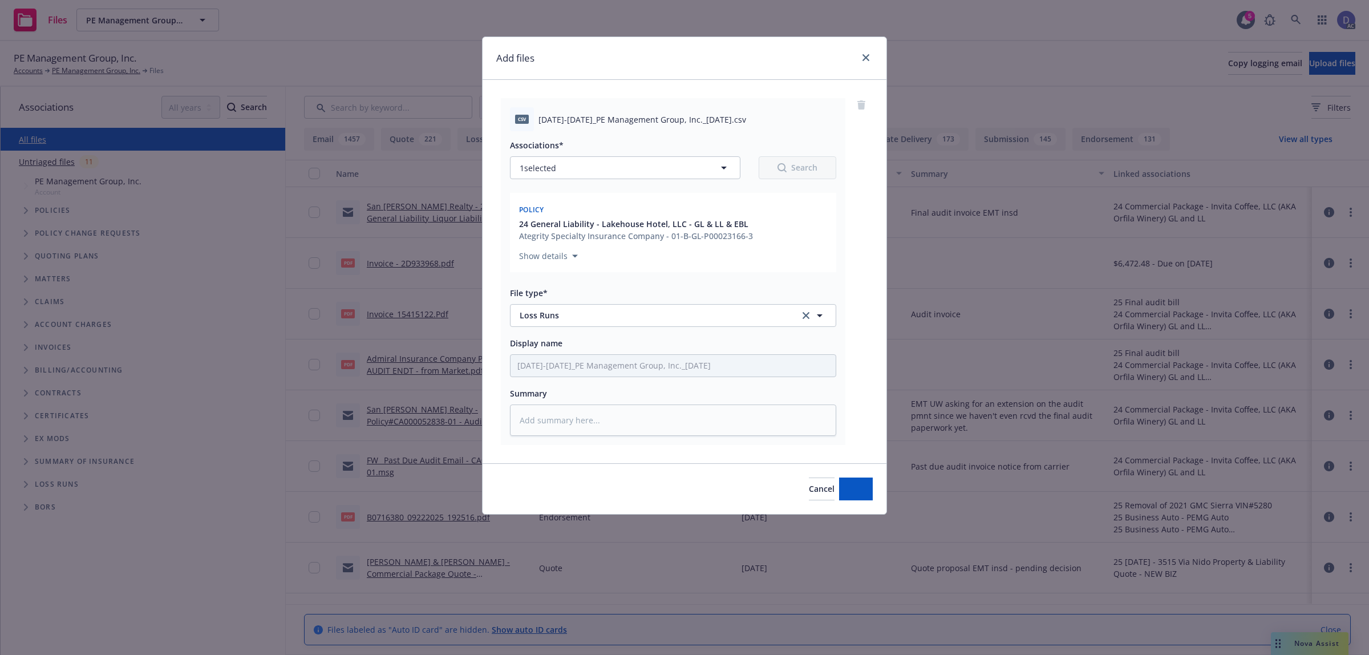
type textarea "x"
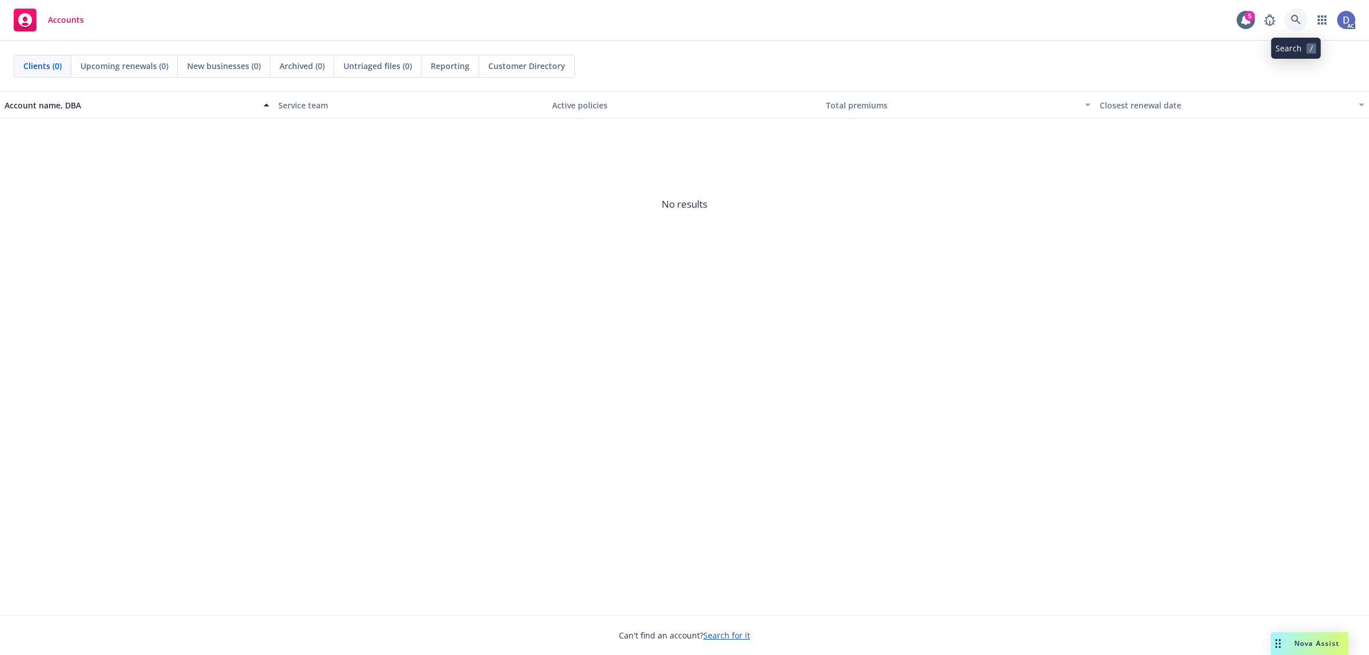
click at [1305, 16] on link at bounding box center [1296, 20] width 23 height 23
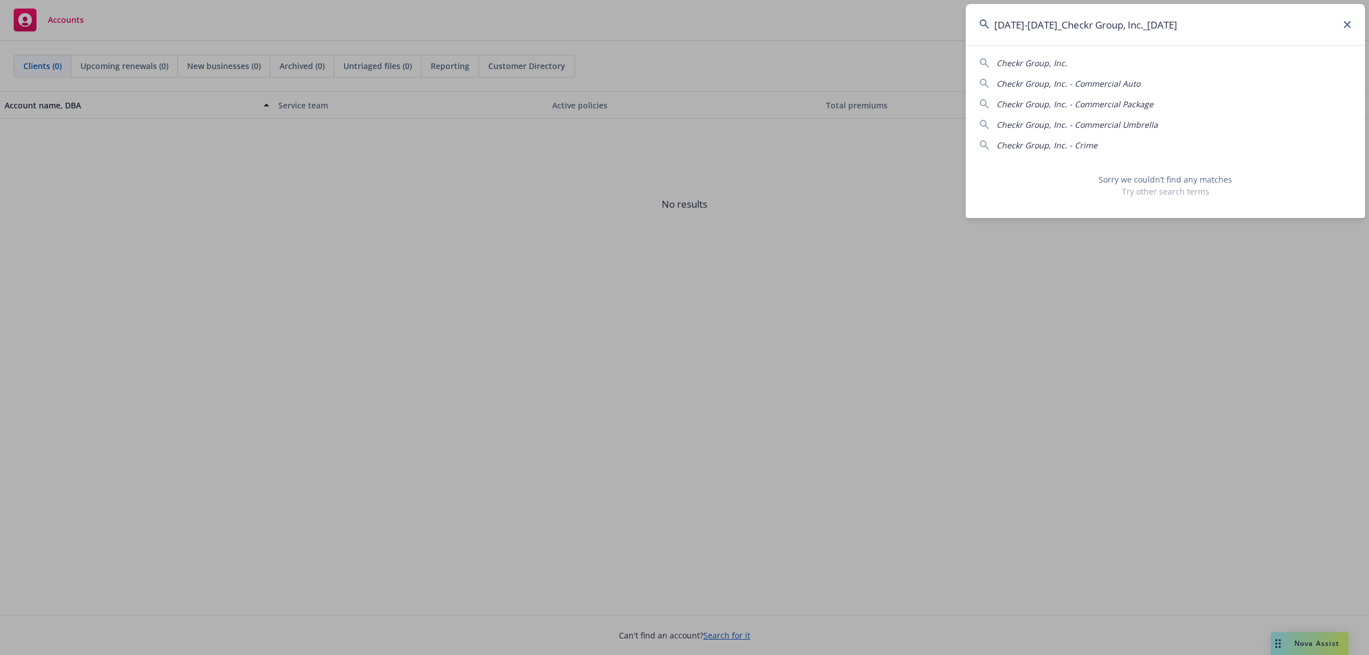
drag, startPoint x: 1220, startPoint y: 18, endPoint x: 1126, endPoint y: 19, distance: 94.1
click at [1126, 19] on input "[DATE]-[DATE]_Checkr Group, Inc._[DATE]" at bounding box center [1165, 24] width 399 height 41
drag, startPoint x: 1014, startPoint y: 29, endPoint x: 953, endPoint y: 29, distance: 61.0
click at [953, 29] on div "[DATE]-[DATE]_Checkr Group, Inc Checkr Group, Inc. Checkr Group, Inc. - Commerc…" at bounding box center [684, 327] width 1369 height 655
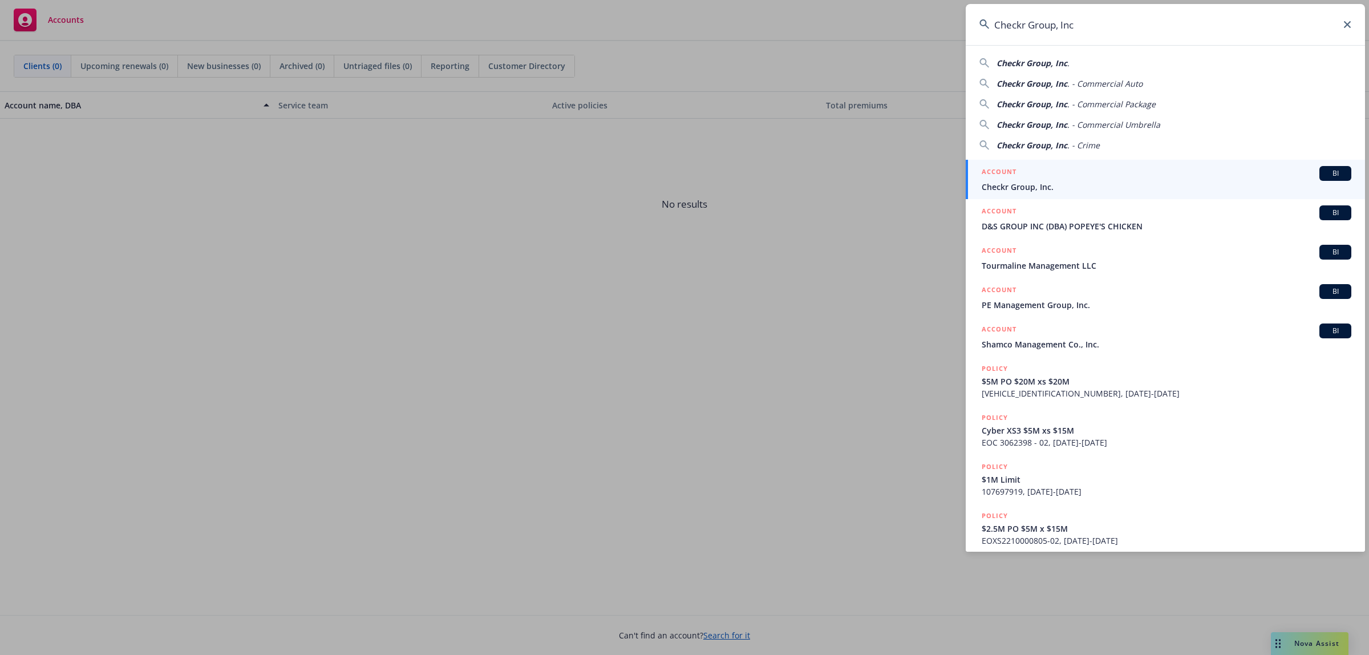
type input "Checkr Group, Inc"
click at [1082, 176] on div "ACCOUNT BI" at bounding box center [1167, 173] width 370 height 15
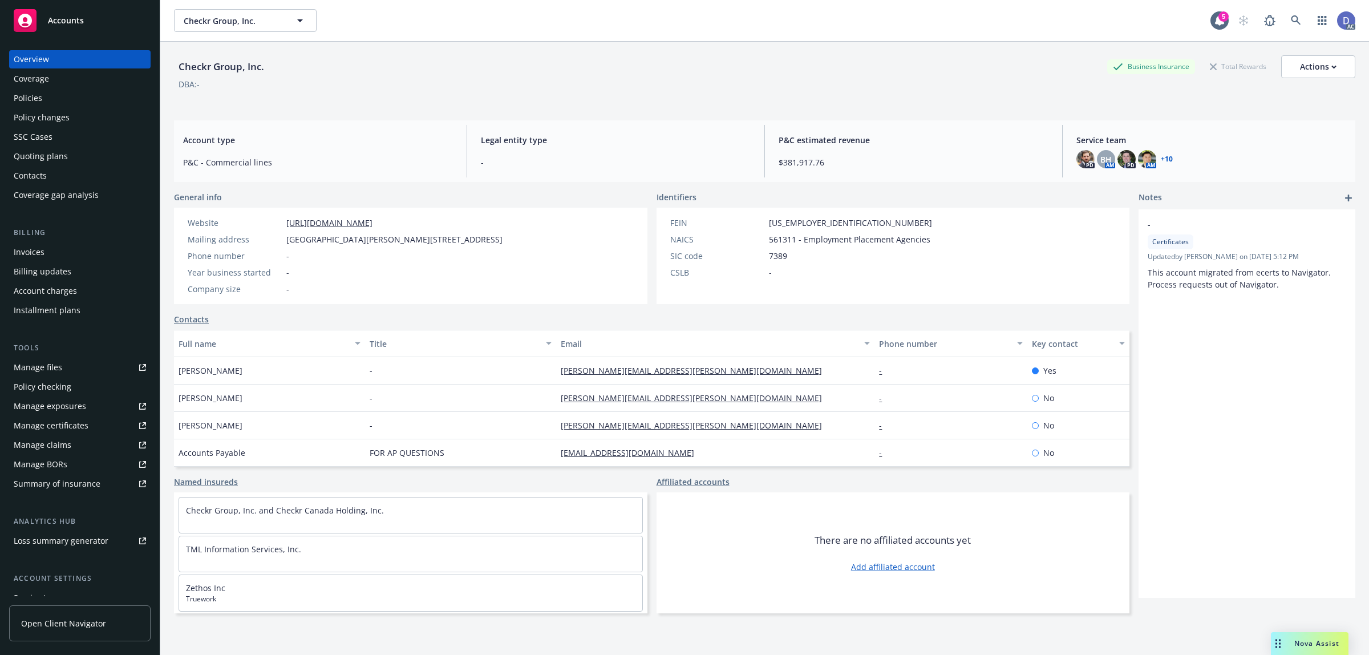
click at [67, 444] on div "Manage claims" at bounding box center [43, 445] width 58 height 18
click at [55, 369] on div "Manage files" at bounding box center [38, 367] width 48 height 18
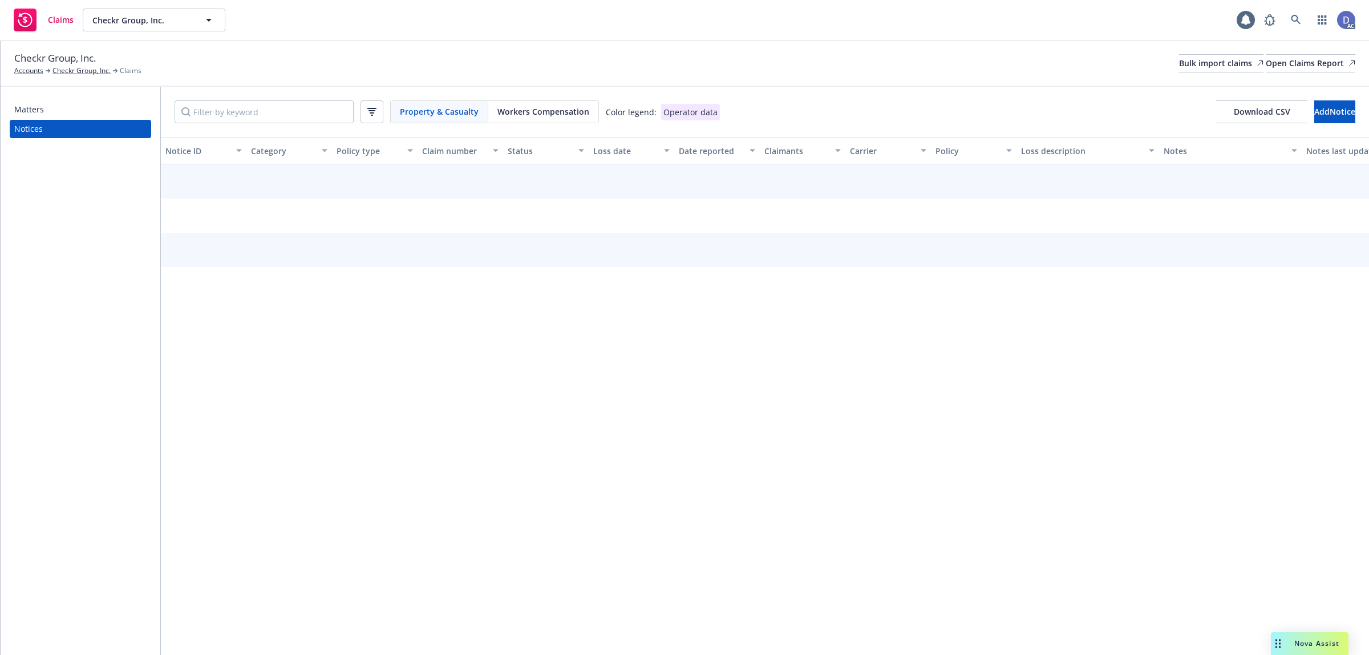
click at [1167, 52] on div "Checkr Group, Inc. Accounts Checkr Group, Inc. Claims Bulk import claims Open C…" at bounding box center [684, 63] width 1341 height 25
click at [1179, 64] on div "Bulk import claims" at bounding box center [1221, 63] width 84 height 17
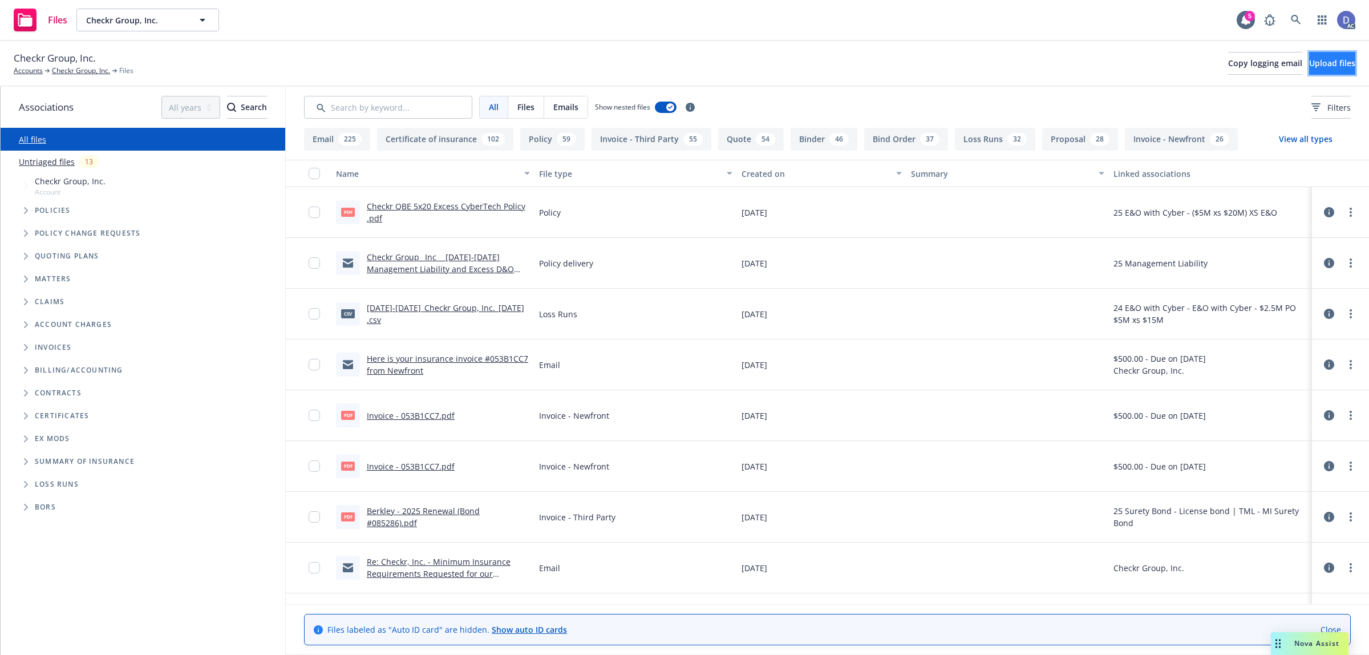
click at [1311, 62] on span "Upload files" at bounding box center [1332, 63] width 46 height 11
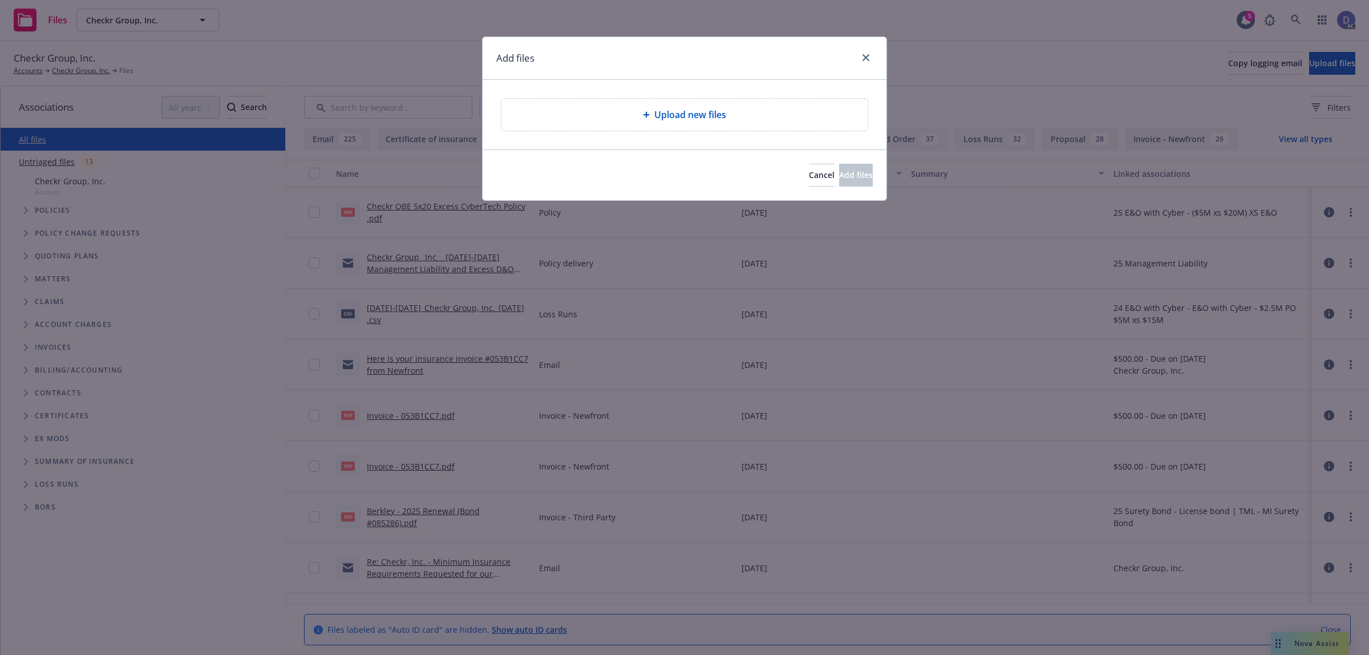
click at [651, 124] on div "Upload new files" at bounding box center [684, 115] width 366 height 32
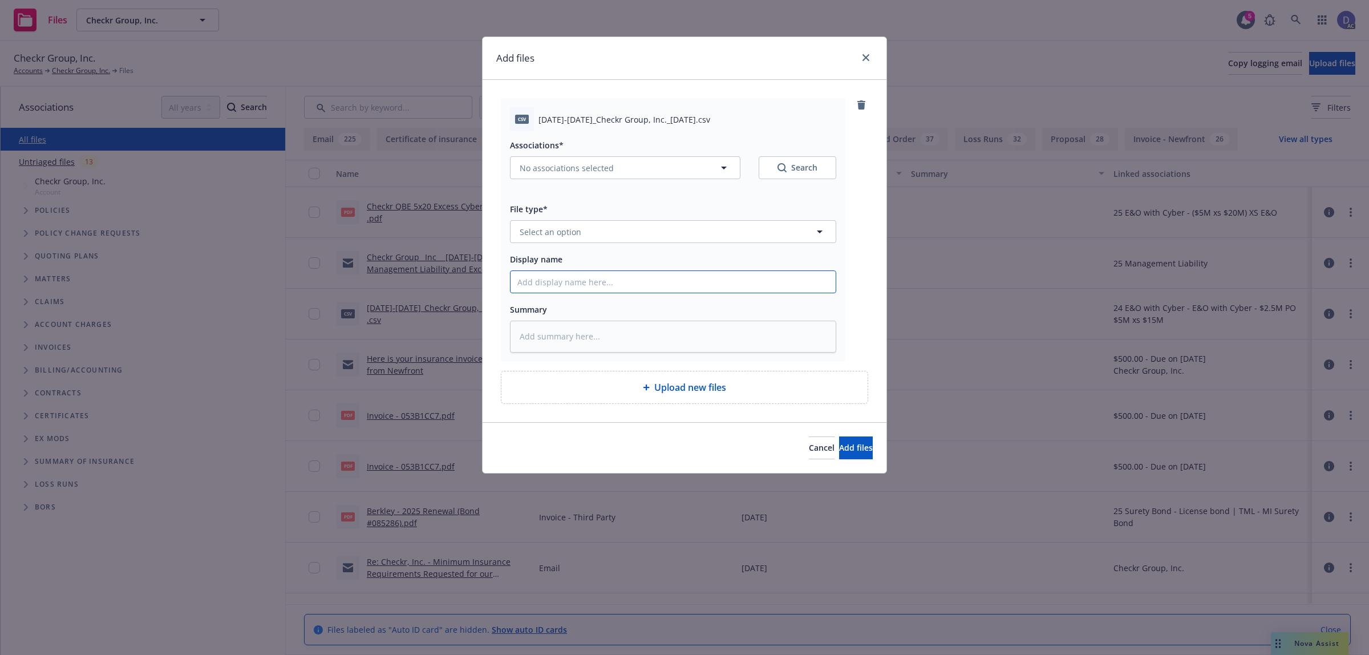
click at [622, 277] on input "Display name" at bounding box center [673, 282] width 325 height 22
paste input "2021-2025_Checkr Group, Inc._4-3-2025"
type input "2021-2025_Checkr Group, Inc._4-3-2025"
type textarea "x"
type input "2021-2025_Checkr Group, Inc._4-3-2025"
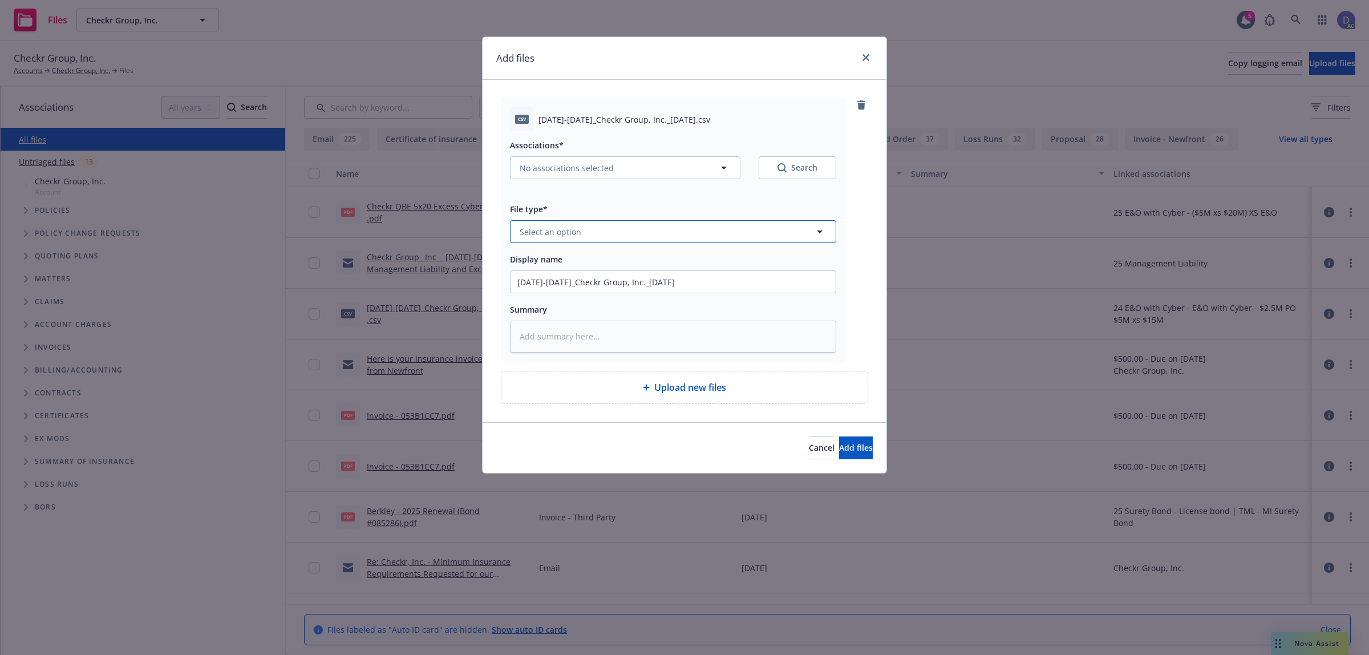
click at [654, 240] on button "Select an option" at bounding box center [673, 231] width 326 height 23
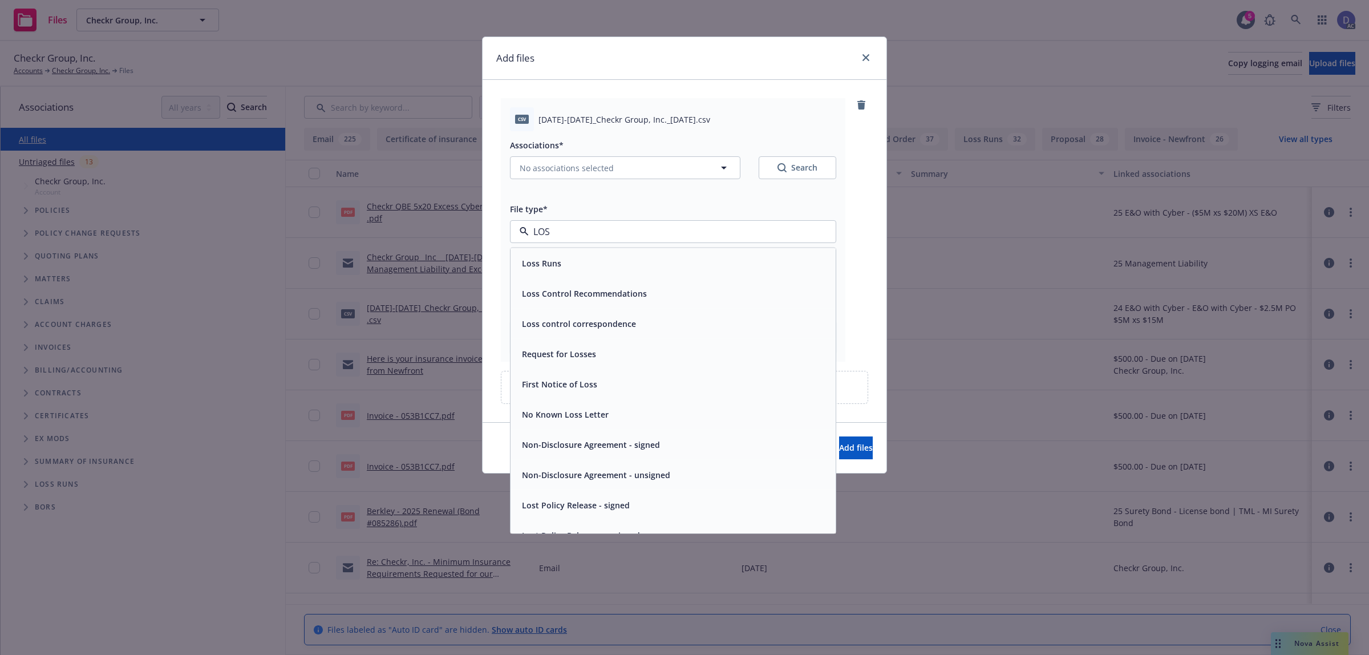
type input "LOSS"
click at [617, 267] on div "Loss Runs" at bounding box center [673, 263] width 312 height 17
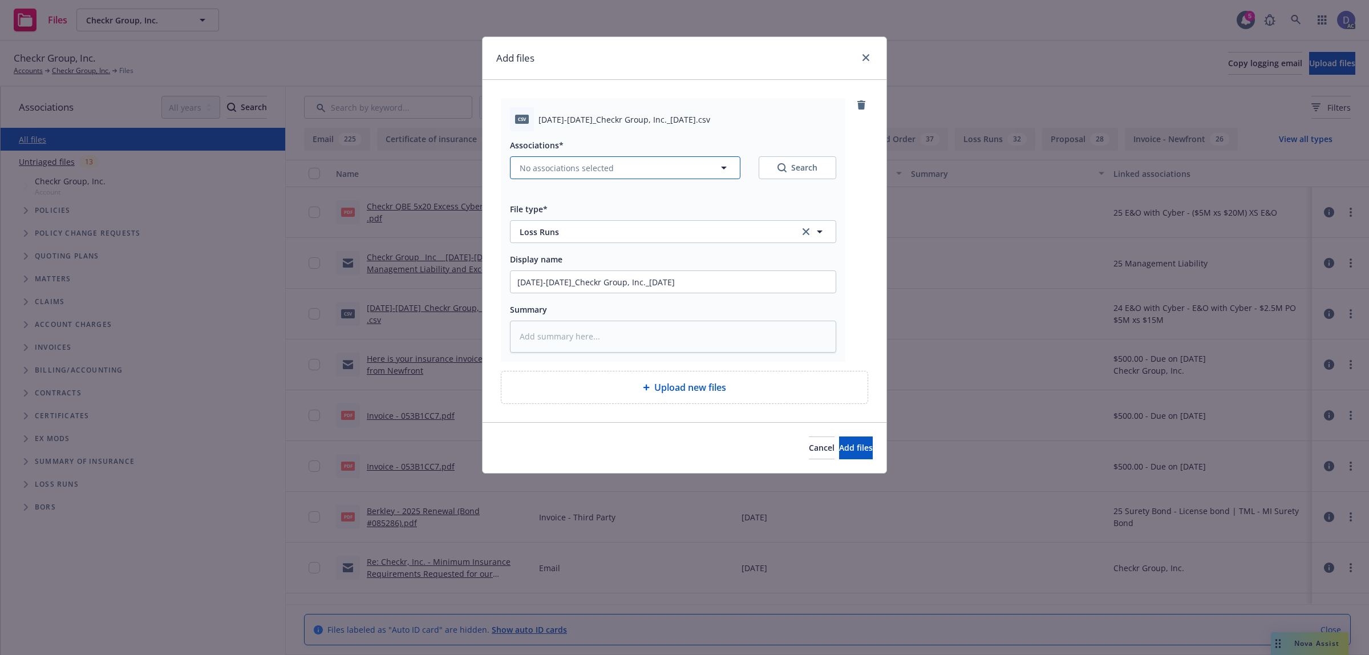
click at [645, 177] on button "No associations selected" at bounding box center [625, 167] width 230 height 23
type textarea "x"
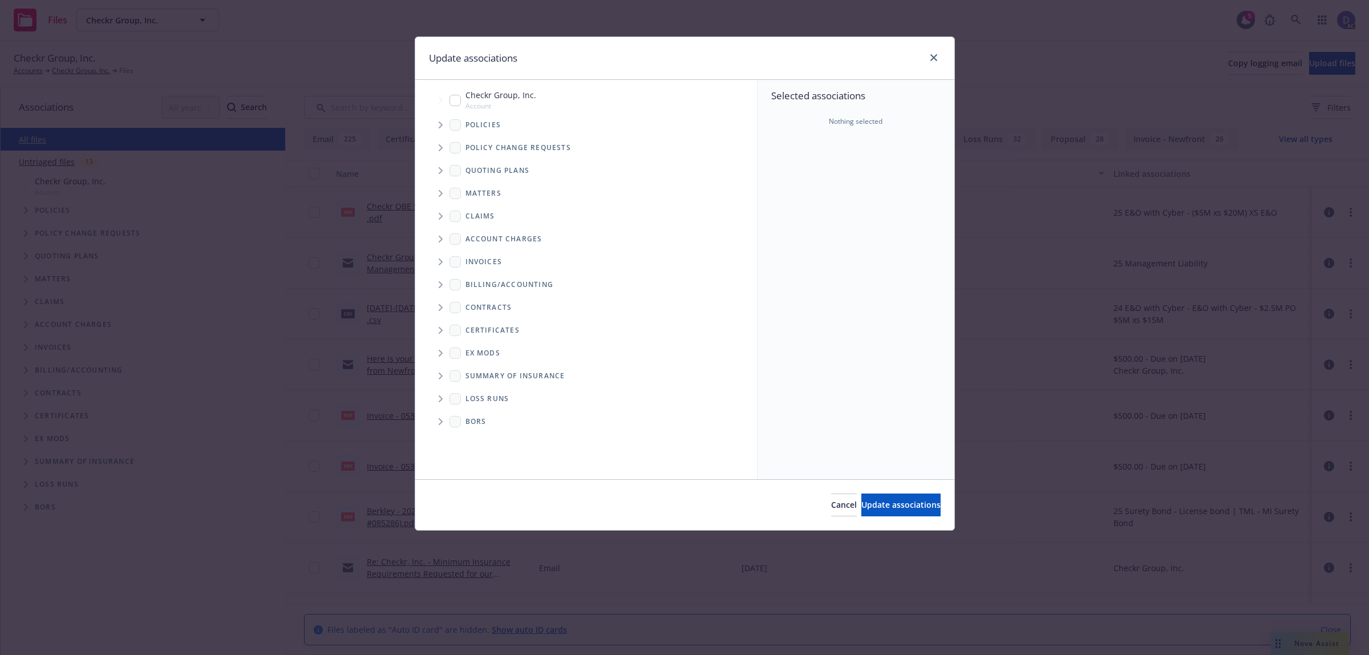
click at [436, 120] on span "Tree Example" at bounding box center [440, 125] width 18 height 18
click at [766, 173] on div "Selected associations Nothing selected" at bounding box center [856, 279] width 197 height 399
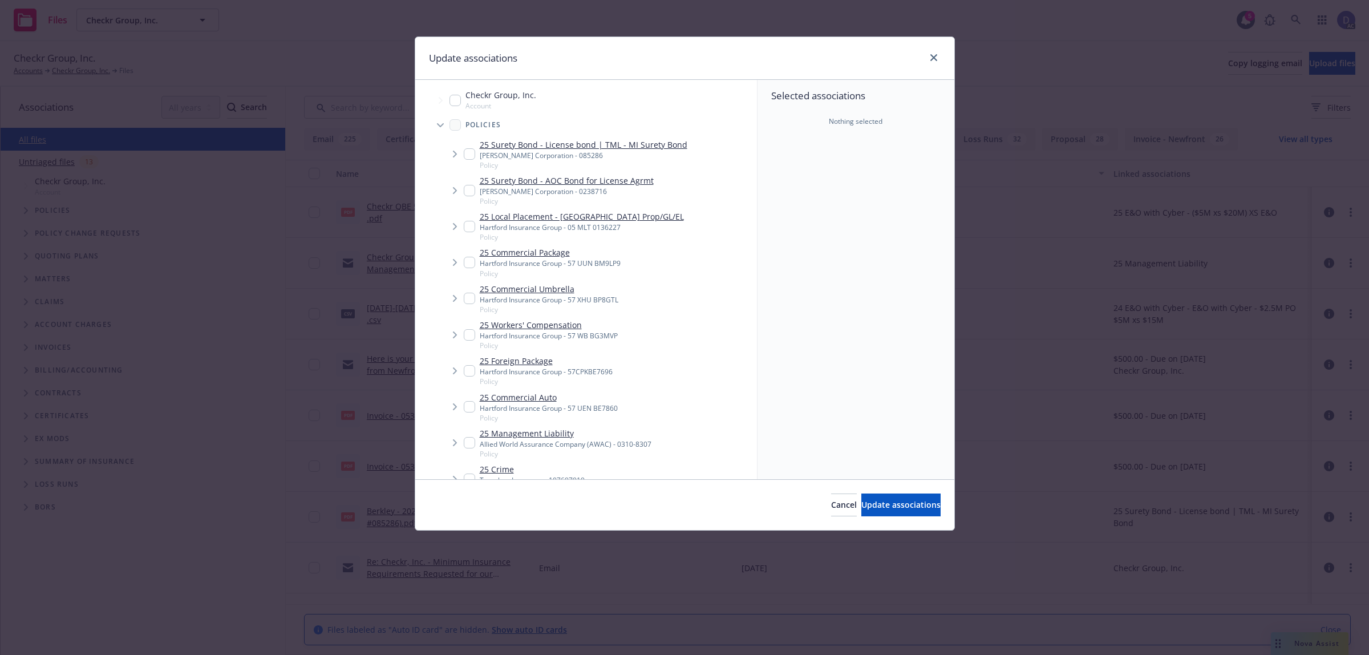
scroll to position [1365, 0]
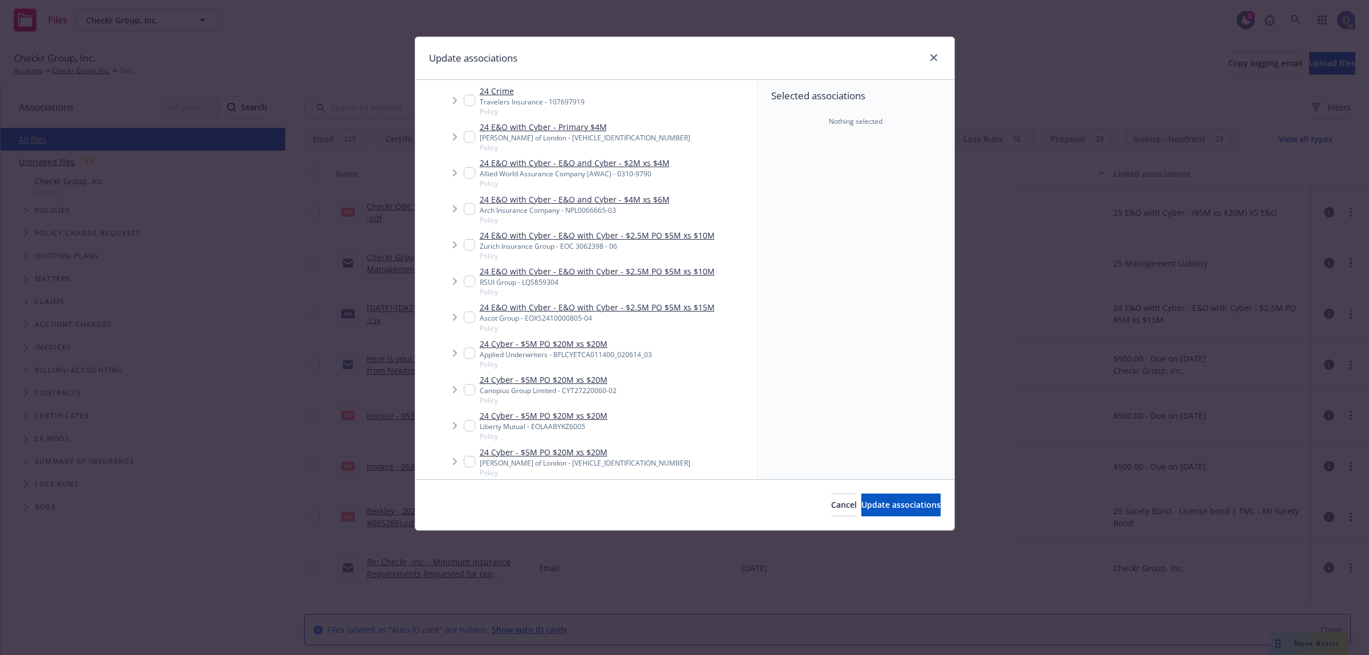
click at [523, 275] on link "24 E&O with Cyber - E&O with Cyber - $2.5M PO $5M xs $10M" at bounding box center [597, 271] width 235 height 12
checkbox input "true"
click at [861, 497] on button "Update associations" at bounding box center [900, 504] width 79 height 23
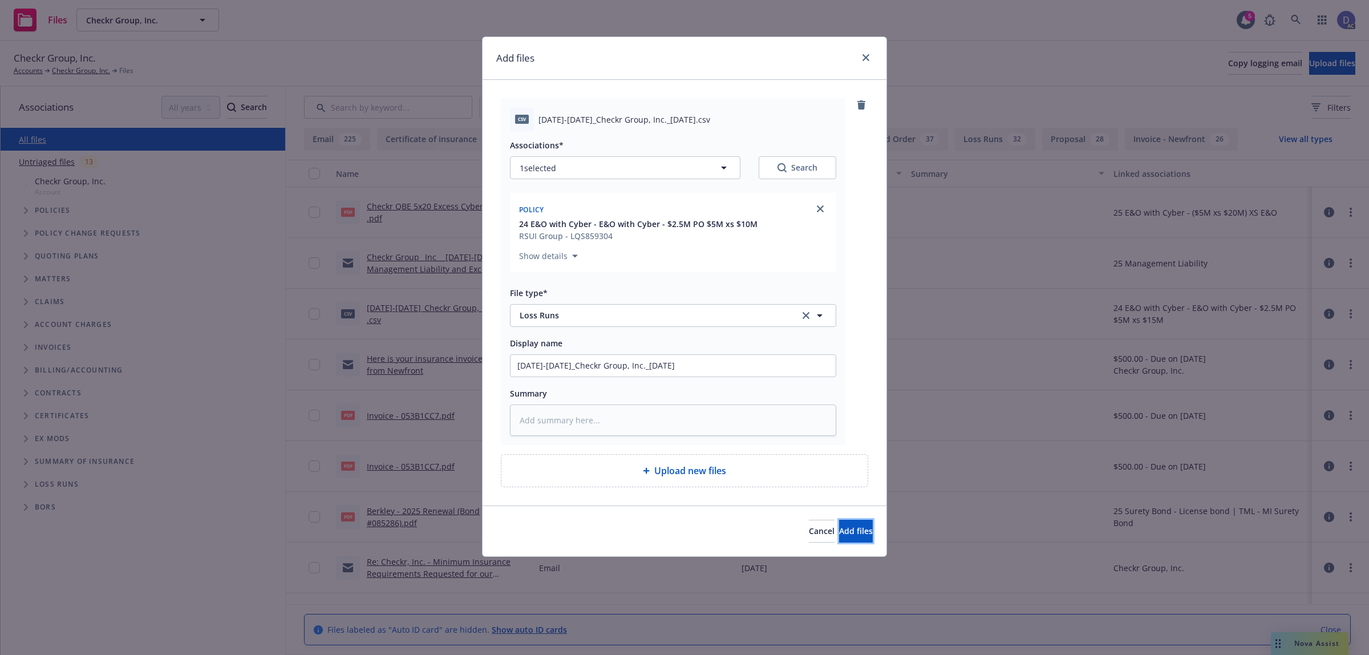
click at [839, 523] on button "Add files" at bounding box center [856, 531] width 34 height 23
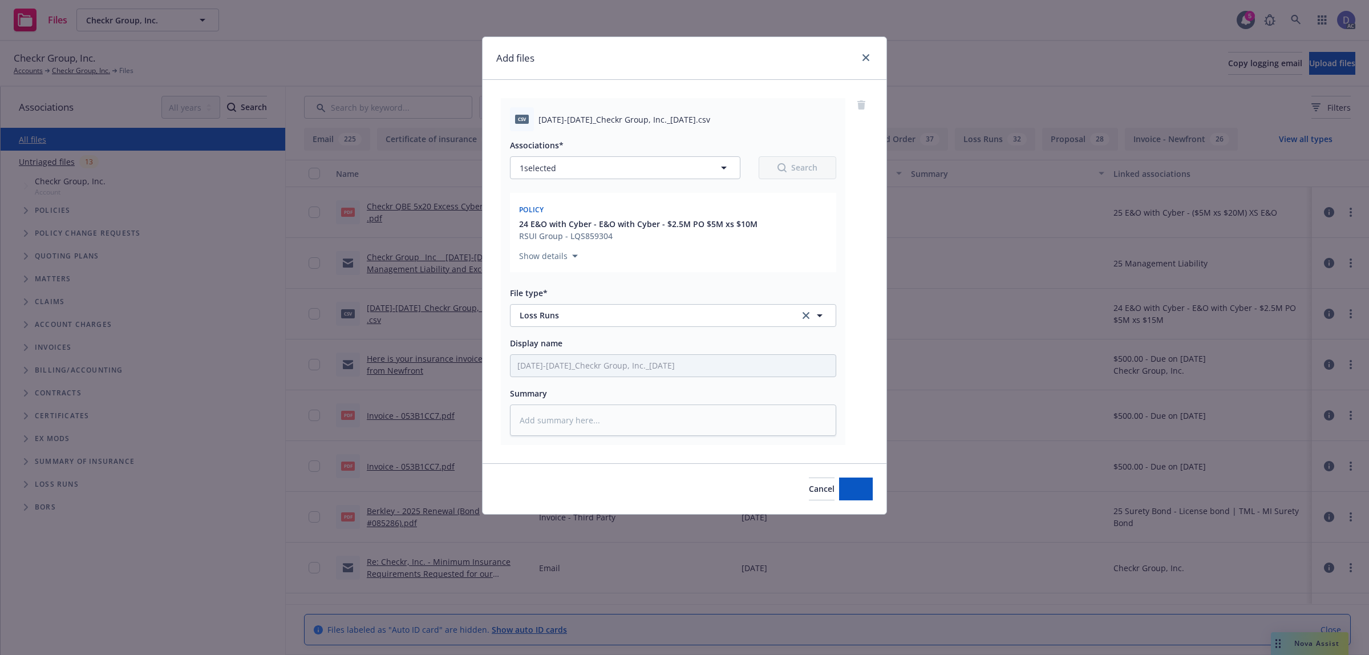
type textarea "x"
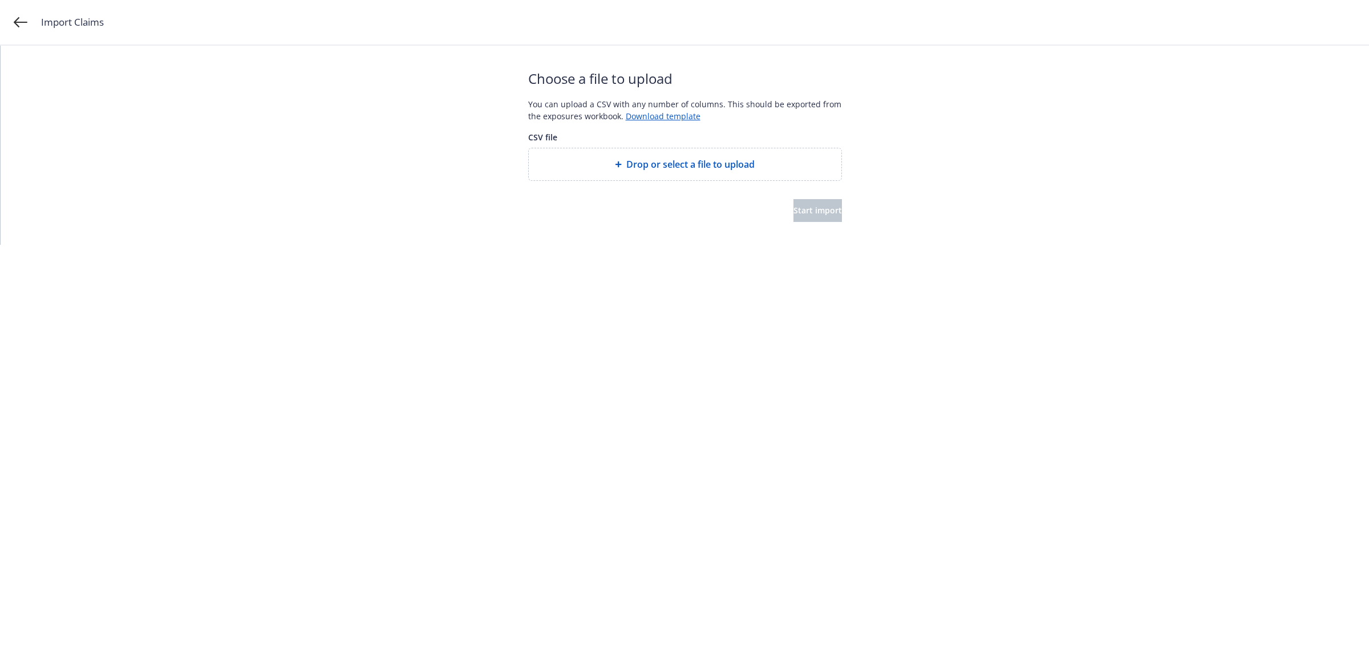
click at [640, 156] on div "Drop or select a file to upload" at bounding box center [685, 164] width 313 height 32
click at [823, 217] on button "Start import" at bounding box center [818, 210] width 48 height 23
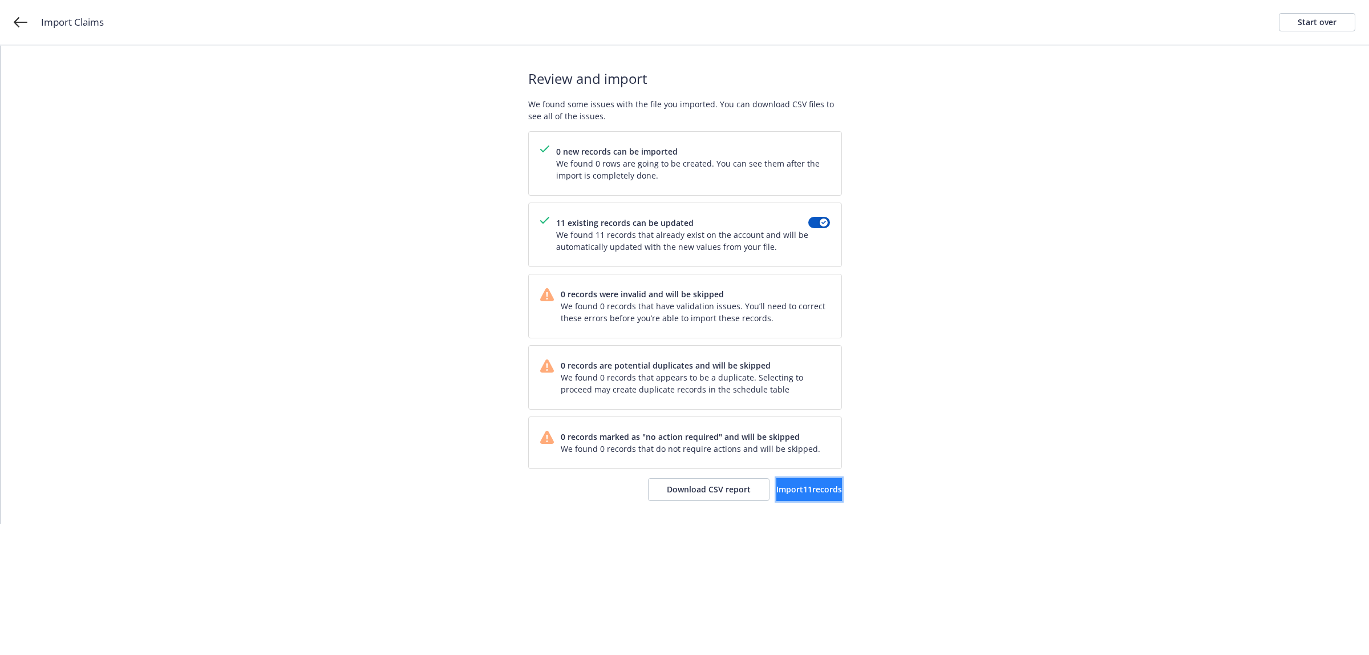
click at [796, 491] on span "Import 11 records" at bounding box center [809, 489] width 66 height 11
click at [791, 495] on span "View accounts" at bounding box center [795, 489] width 56 height 11
